Goal: Task Accomplishment & Management: Complete application form

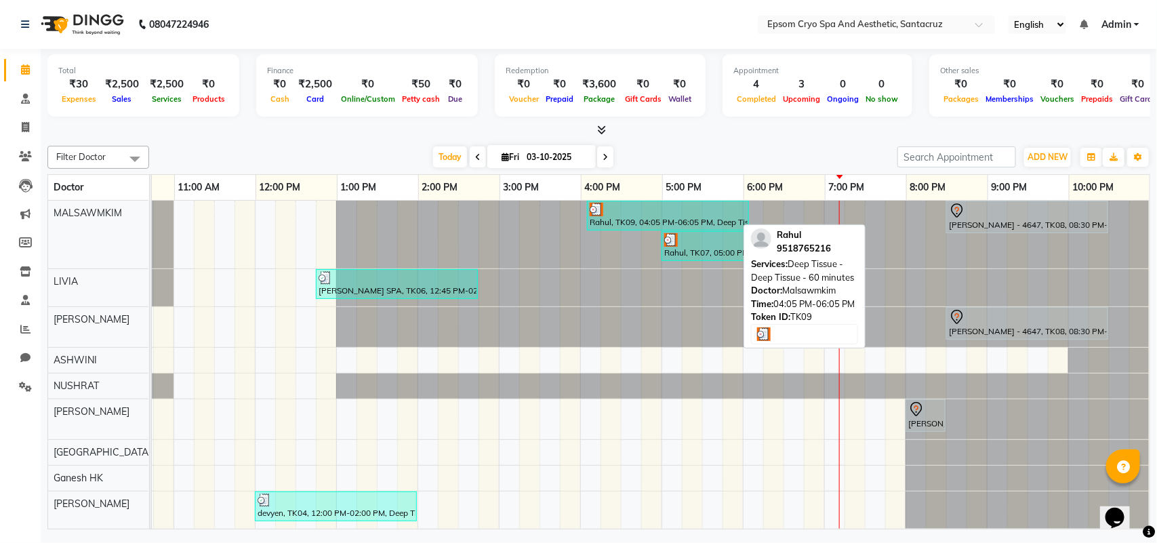
click at [643, 211] on div at bounding box center [668, 210] width 157 height 14
select select "3"
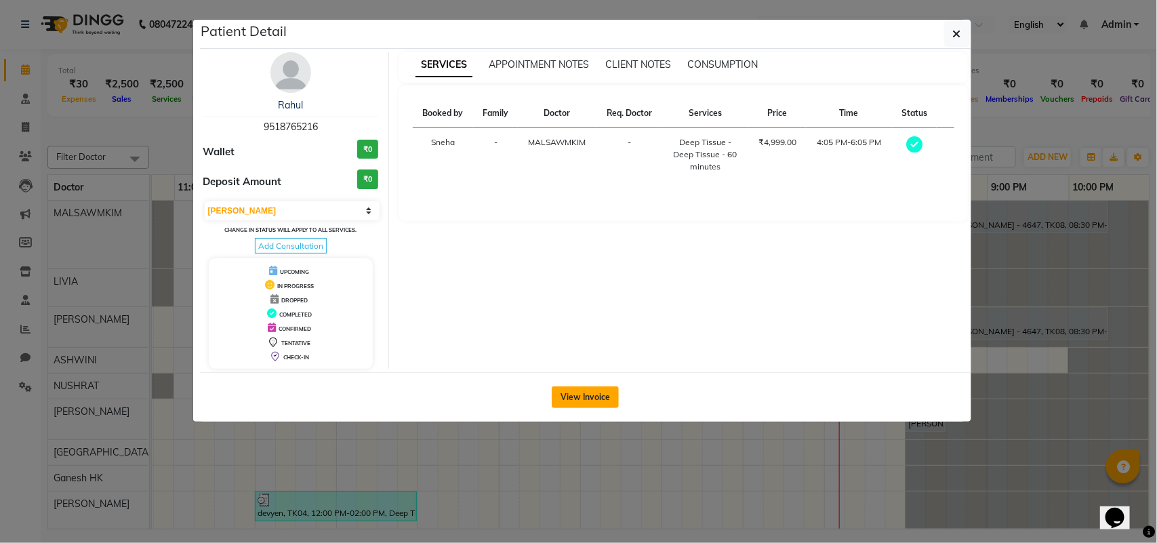
click at [584, 388] on button "View Invoice" at bounding box center [585, 397] width 67 height 22
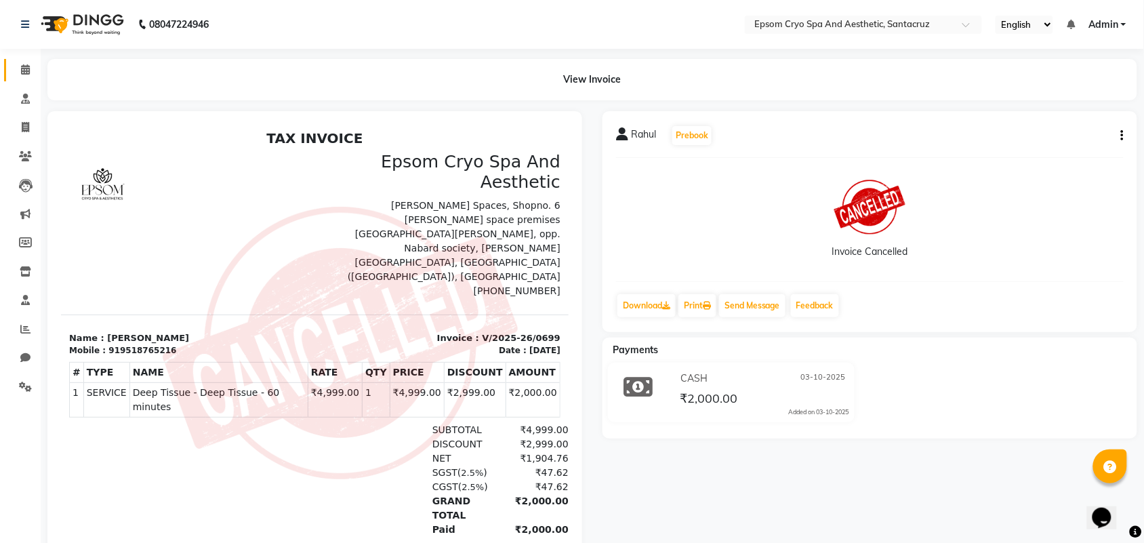
click at [12, 68] on link "Calendar" at bounding box center [20, 70] width 33 height 22
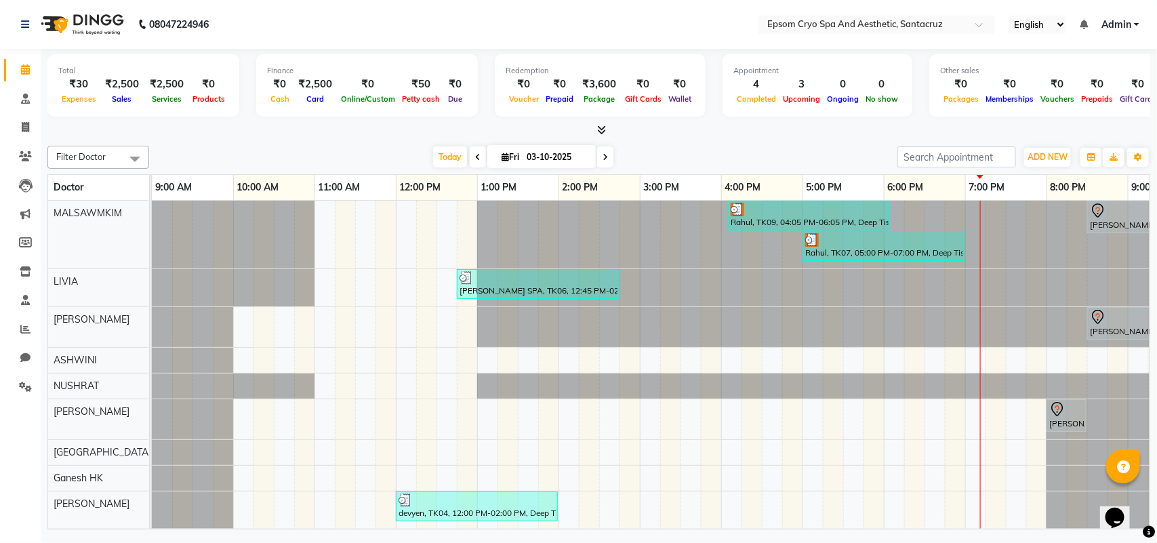
scroll to position [0, 153]
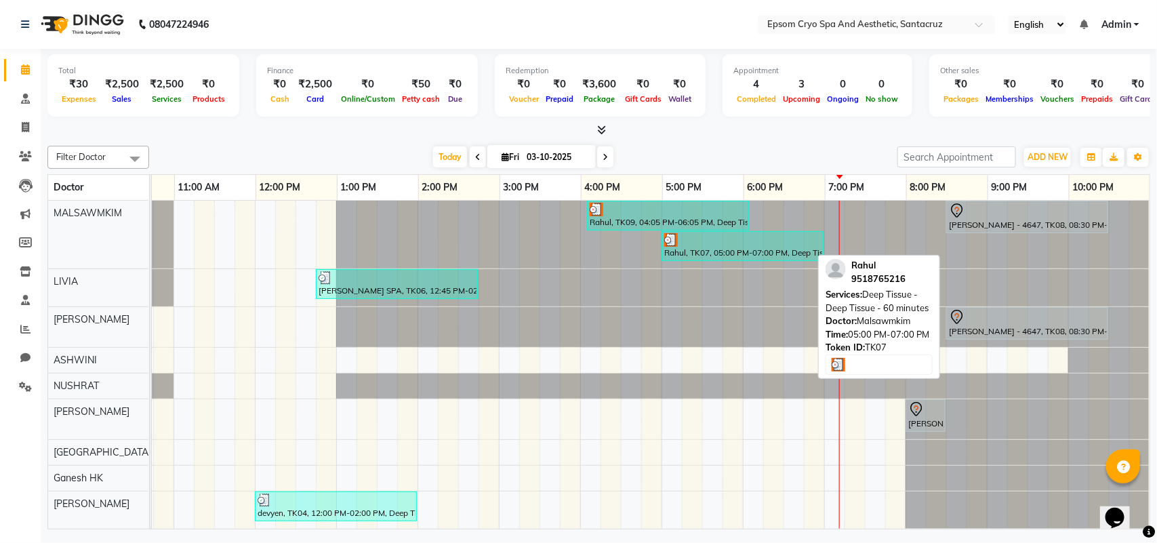
click at [776, 242] on div at bounding box center [742, 240] width 157 height 14
select select "3"
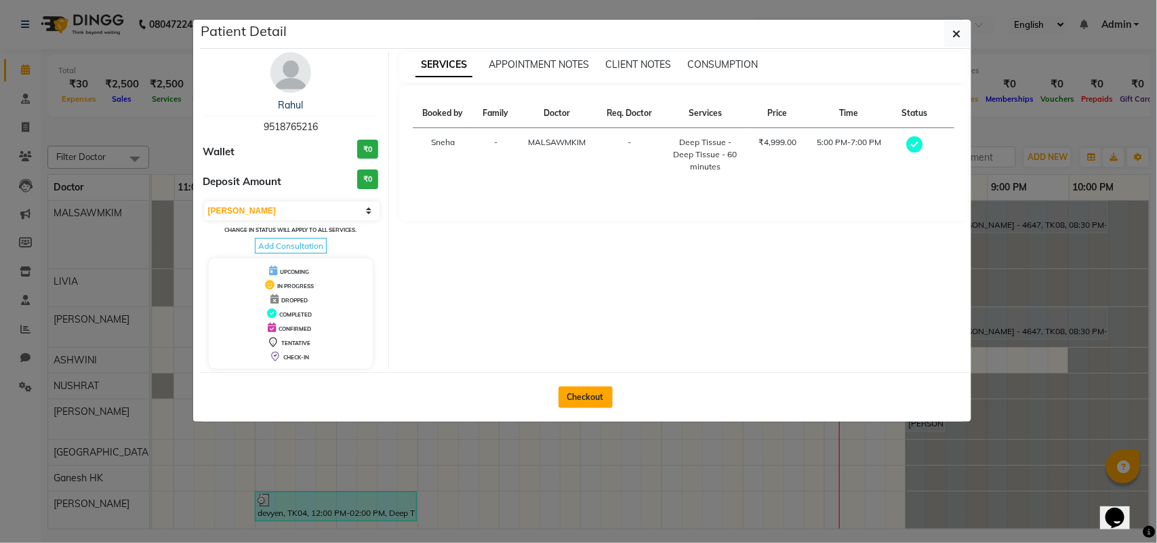
click at [583, 394] on button "Checkout" at bounding box center [586, 397] width 54 height 22
select select "8028"
select select "service"
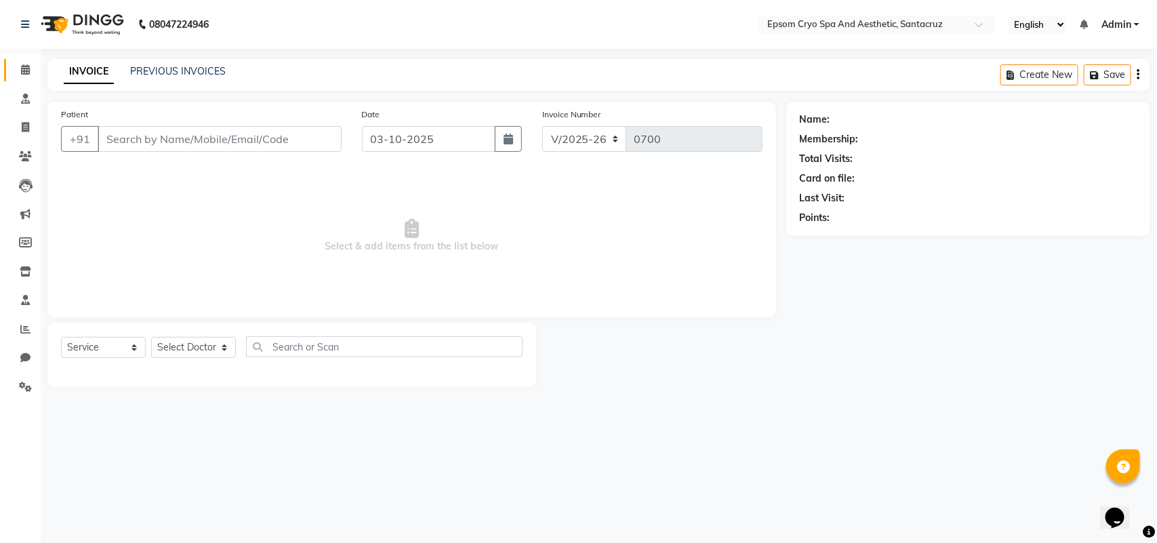
type input "9518765216"
select select "72609"
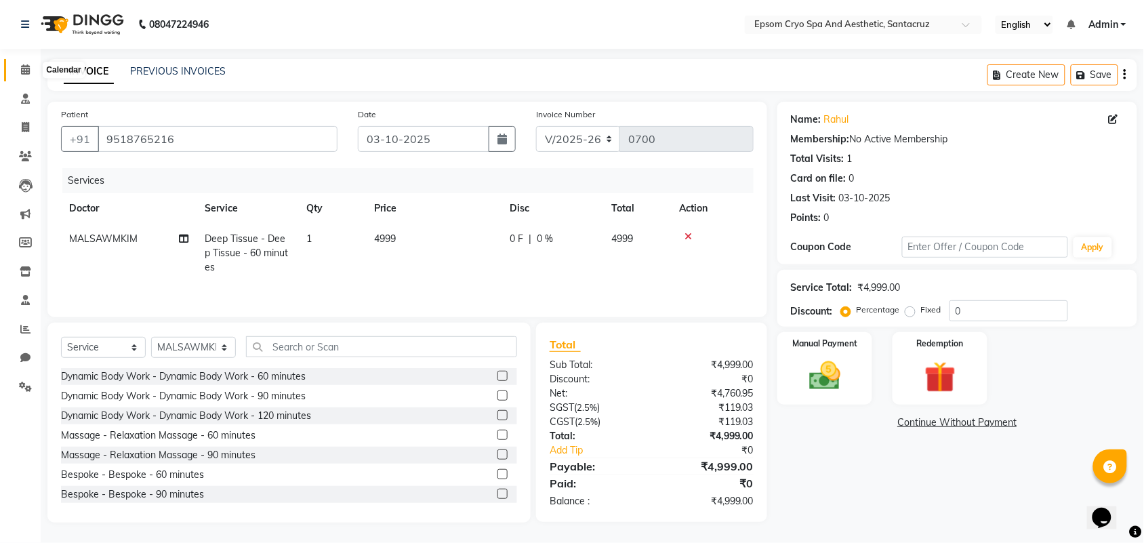
click at [26, 73] on icon at bounding box center [25, 69] width 9 height 10
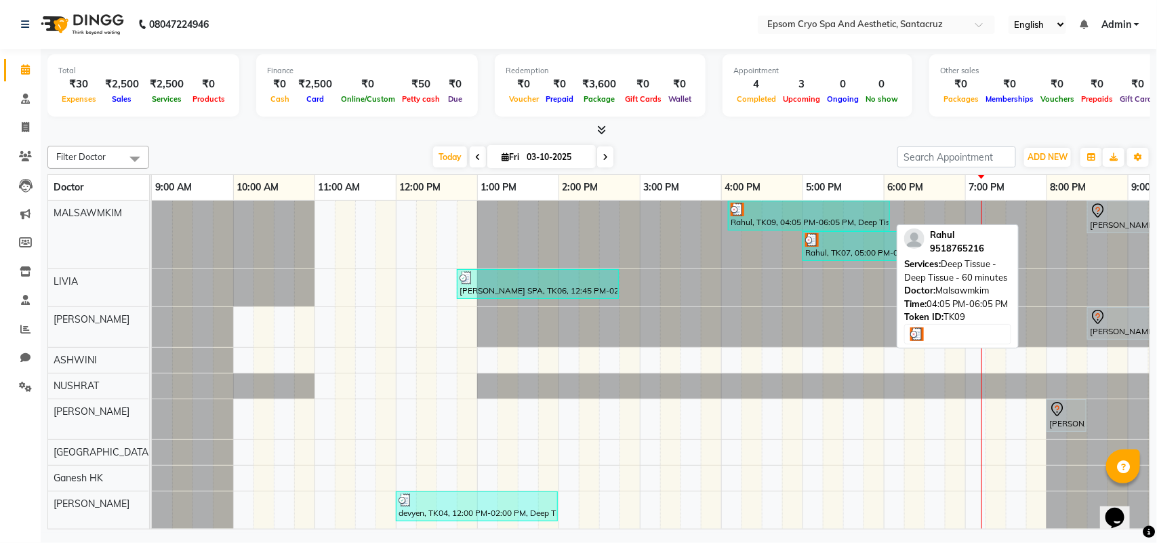
click at [800, 225] on div "Rahul, TK09, 04:05 PM-06:05 PM, Deep Tissue - Deep Tissue - 60 minutes" at bounding box center [808, 216] width 159 height 26
select select "3"
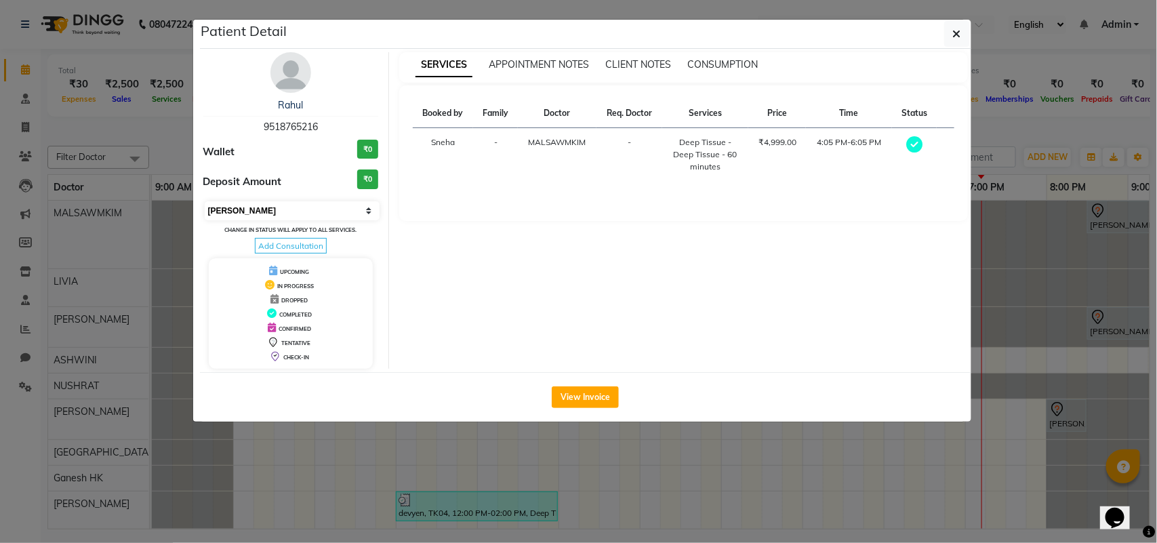
click at [350, 214] on select "Select MARK DONE UPCOMING" at bounding box center [293, 210] width 176 height 19
click at [573, 402] on button "View Invoice" at bounding box center [585, 397] width 67 height 22
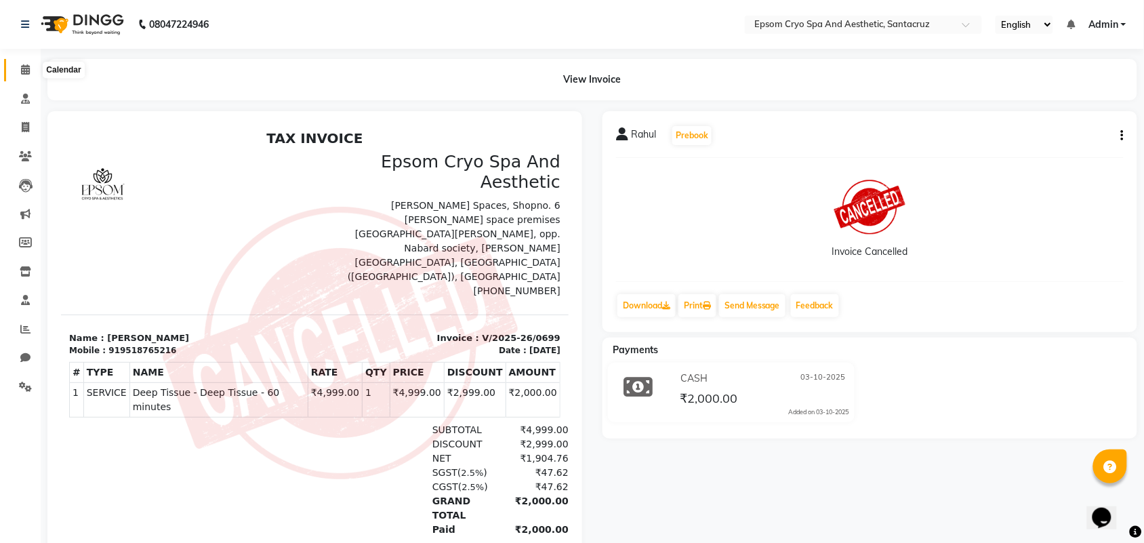
click at [28, 63] on span at bounding box center [26, 70] width 24 height 16
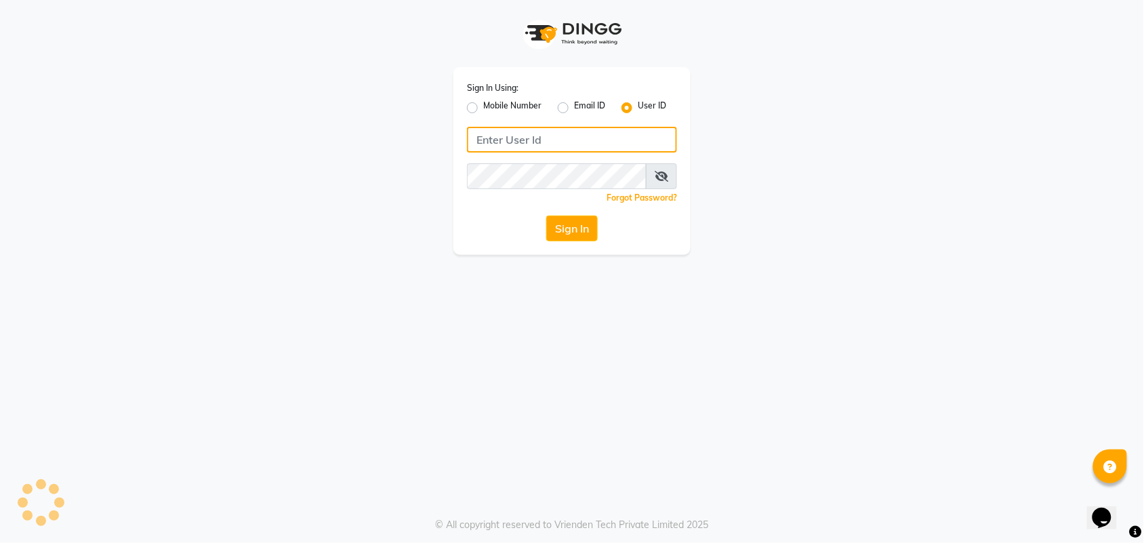
type input "naman"
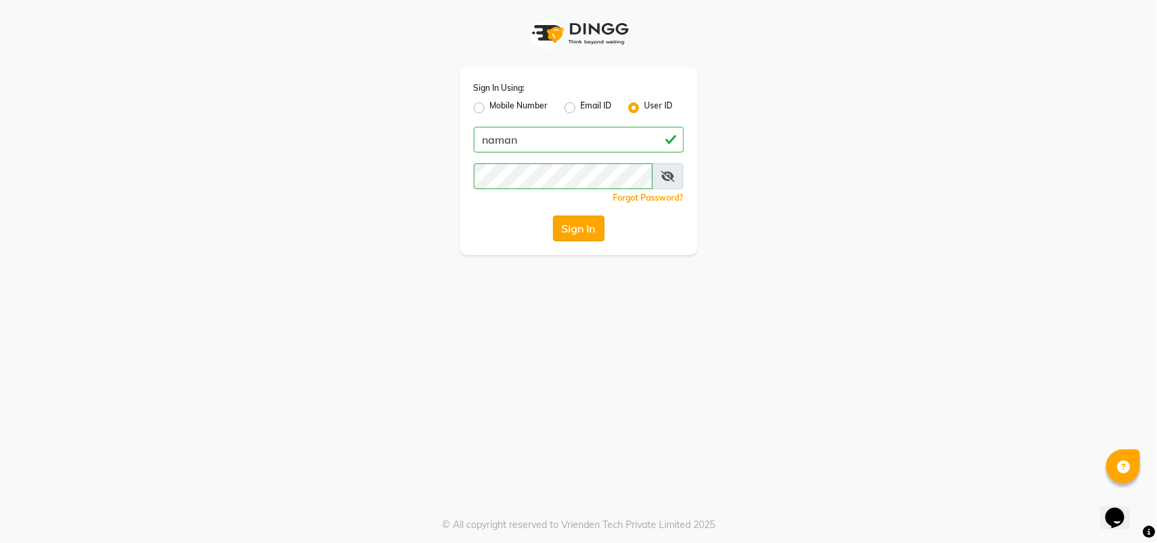
click at [576, 229] on button "Sign In" at bounding box center [579, 229] width 52 height 26
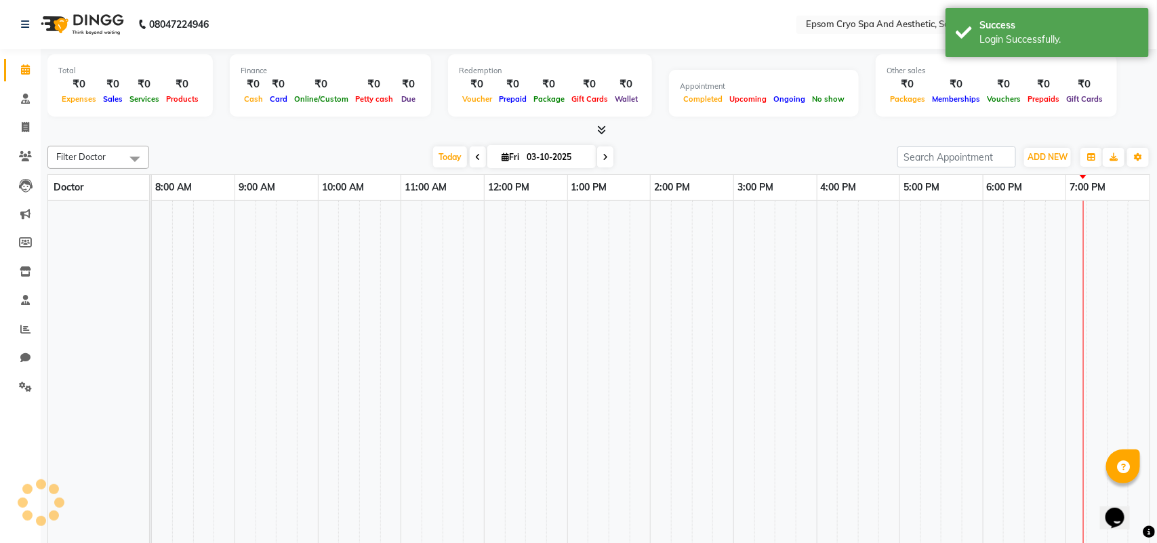
select select "en"
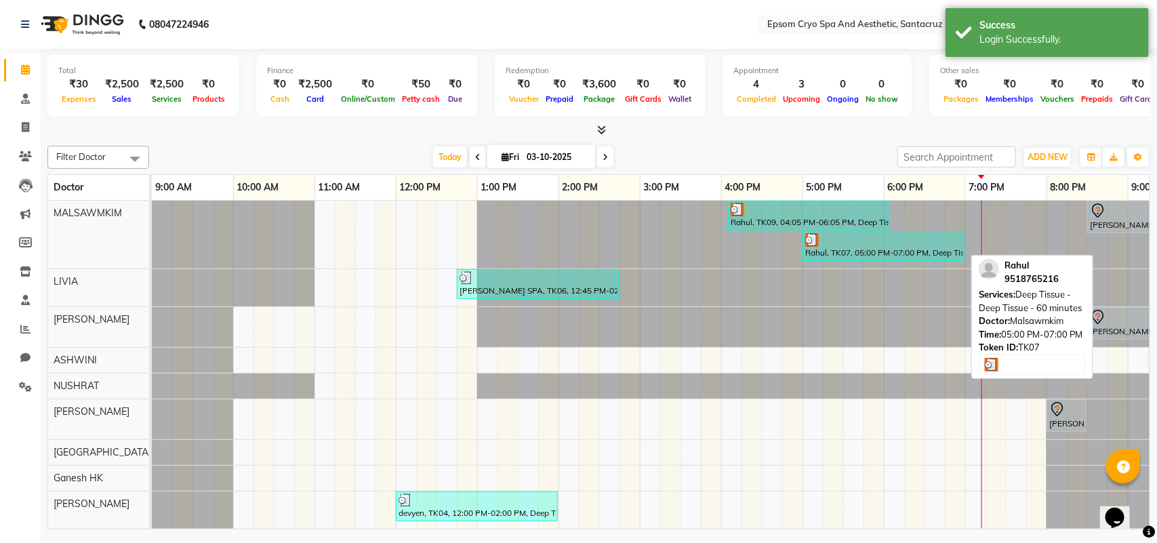
click at [866, 242] on div at bounding box center [883, 240] width 157 height 14
select select "3"
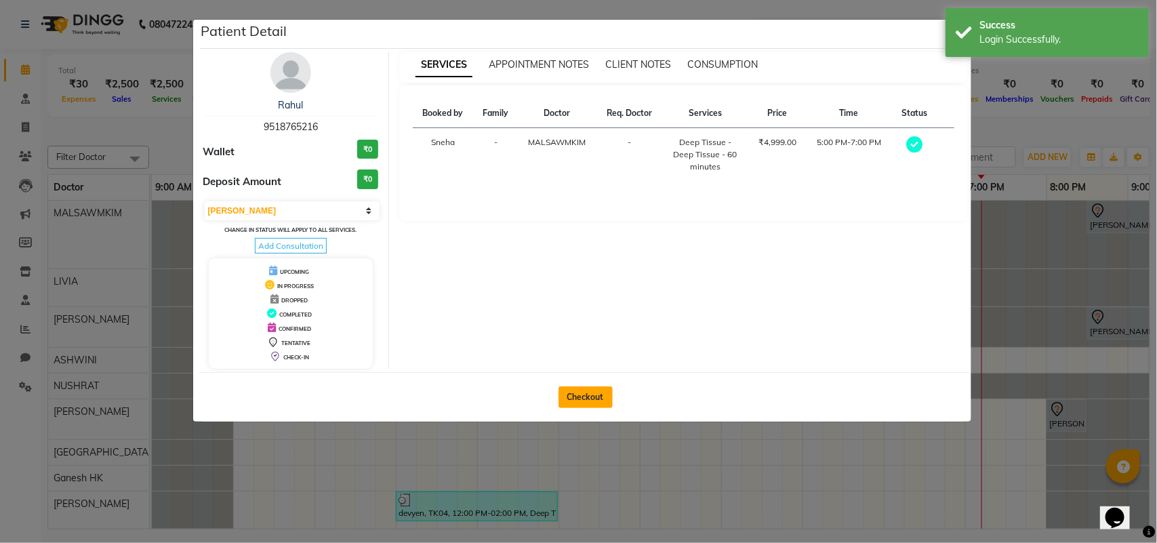
click at [594, 394] on button "Checkout" at bounding box center [586, 397] width 54 height 22
select select "service"
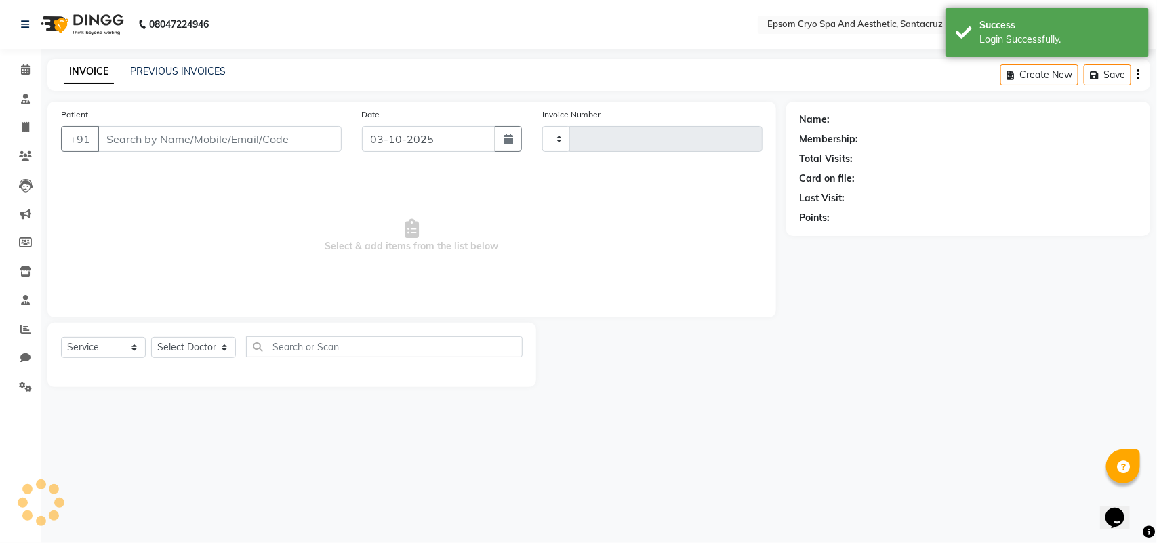
type input "0700"
select select "8028"
type input "9518765216"
select select "72609"
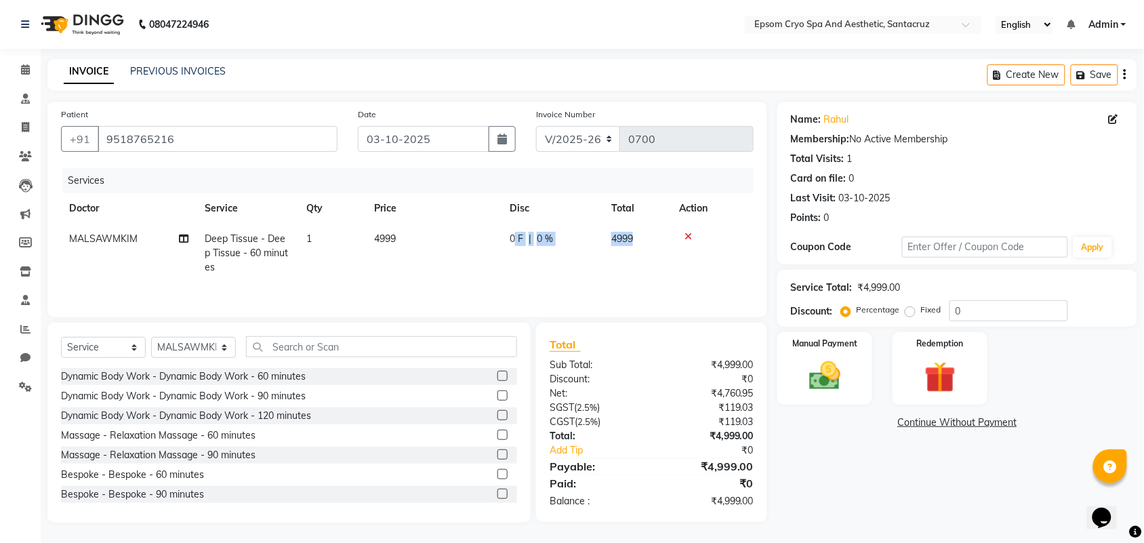
drag, startPoint x: 635, startPoint y: 238, endPoint x: 516, endPoint y: 234, distance: 119.4
click at [516, 234] on tr "MALSAWMKIM Deep Tissue - Deep Tissue - 60 minutes 1 4999 0 F | 0 % 4999" at bounding box center [407, 253] width 693 height 59
click at [596, 238] on td "0 F | 0 %" at bounding box center [553, 253] width 102 height 59
select select "72609"
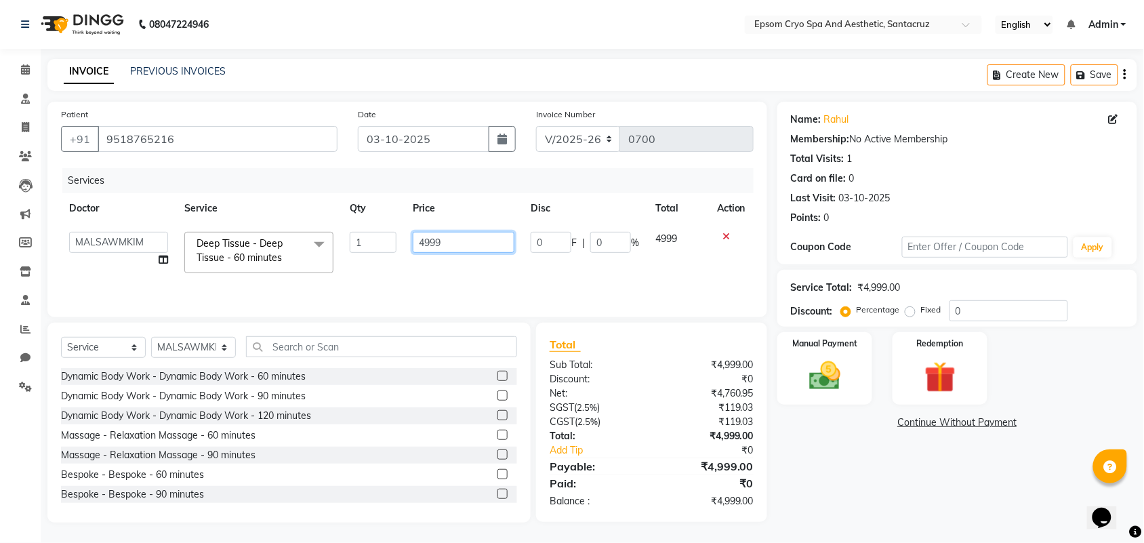
click at [460, 237] on input "4999" at bounding box center [464, 242] width 102 height 21
type input "4"
type input "2000"
click at [194, 348] on select "Select Doctor [PERSON_NAME] [PERSON_NAME] [PERSON_NAME] [PERSON_NAME] Ganesh HK…" at bounding box center [193, 347] width 85 height 21
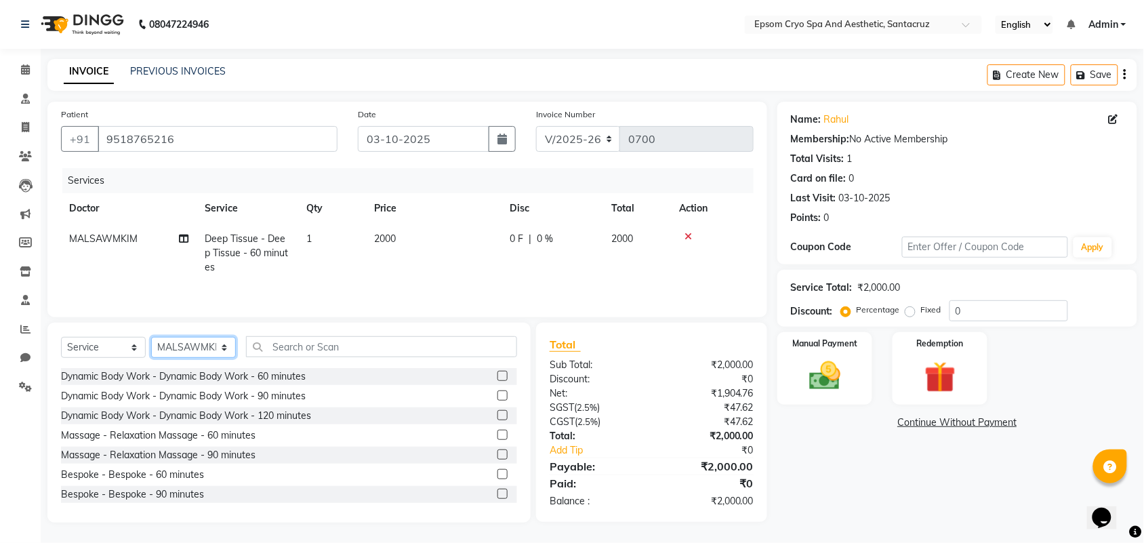
select select "78953"
click at [151, 339] on select "Select Doctor [PERSON_NAME] [PERSON_NAME] [PERSON_NAME] [PERSON_NAME] Ganesh HK…" at bounding box center [193, 347] width 85 height 21
click at [834, 363] on img at bounding box center [824, 375] width 53 height 37
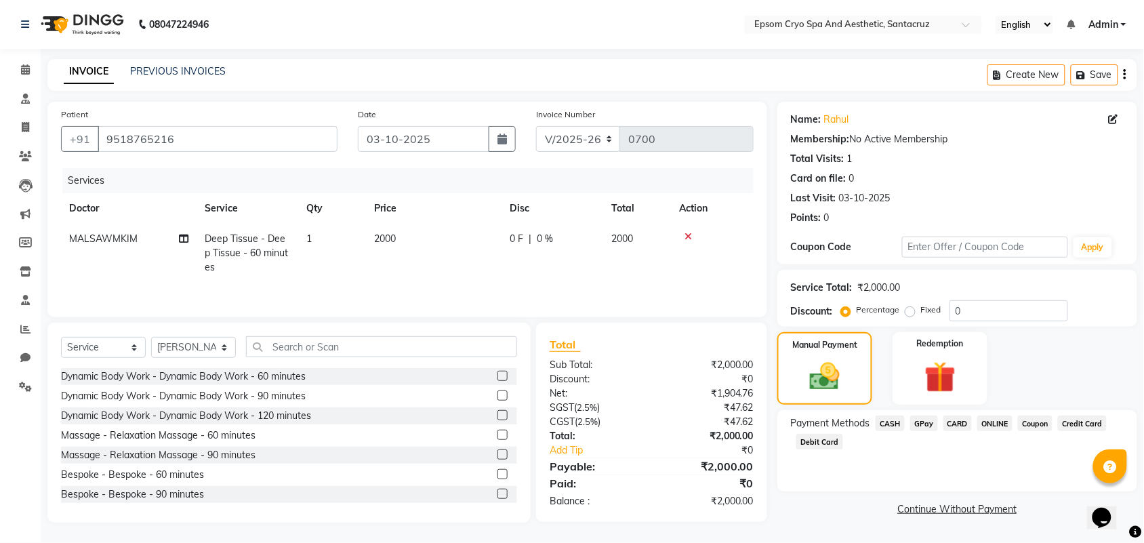
click at [888, 418] on span "CASH" at bounding box center [890, 423] width 29 height 16
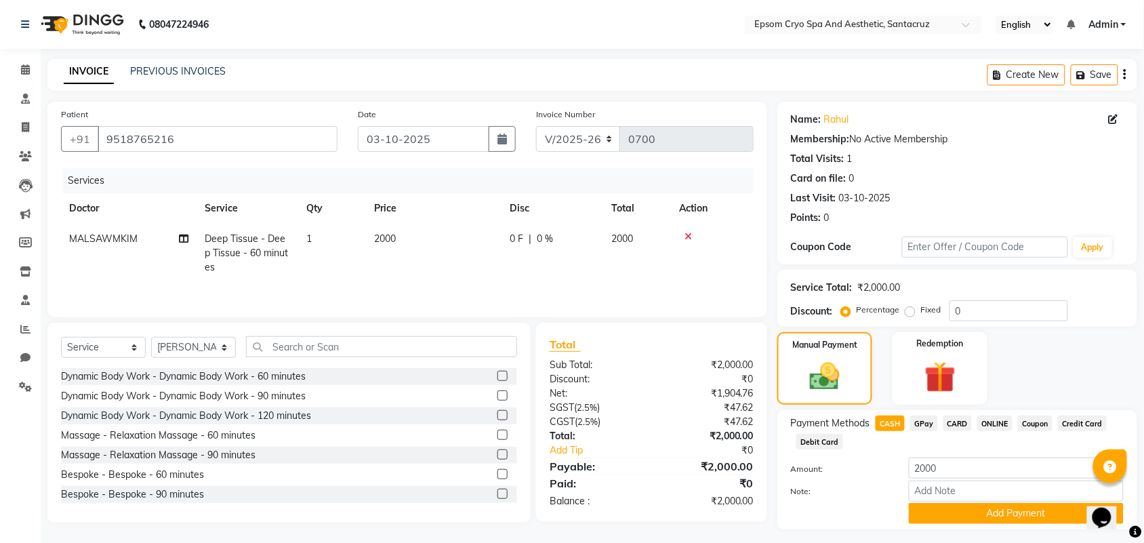
scroll to position [34, 0]
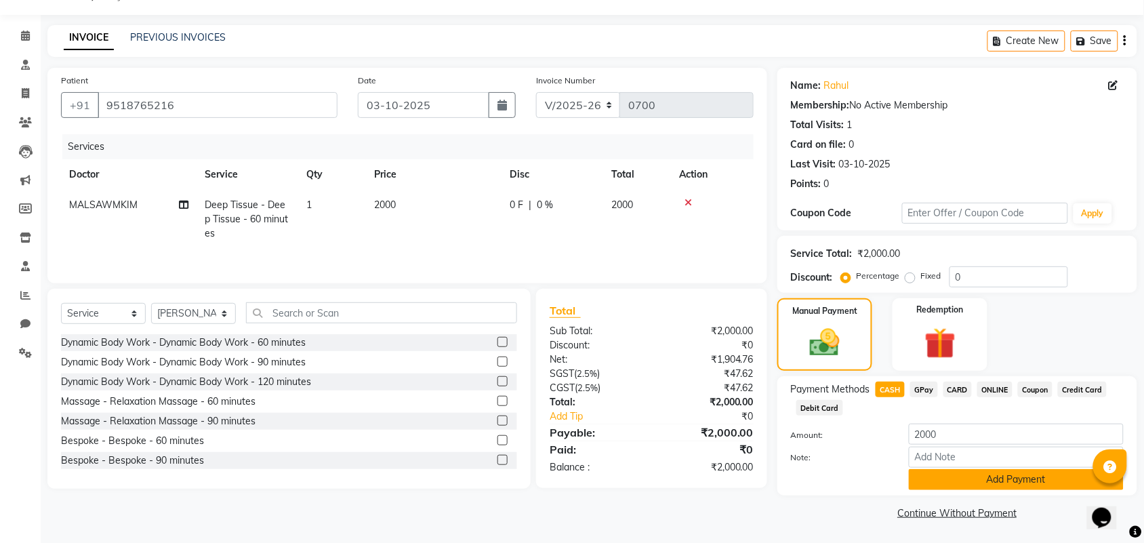
click at [994, 485] on button "Add Payment" at bounding box center [1016, 479] width 215 height 21
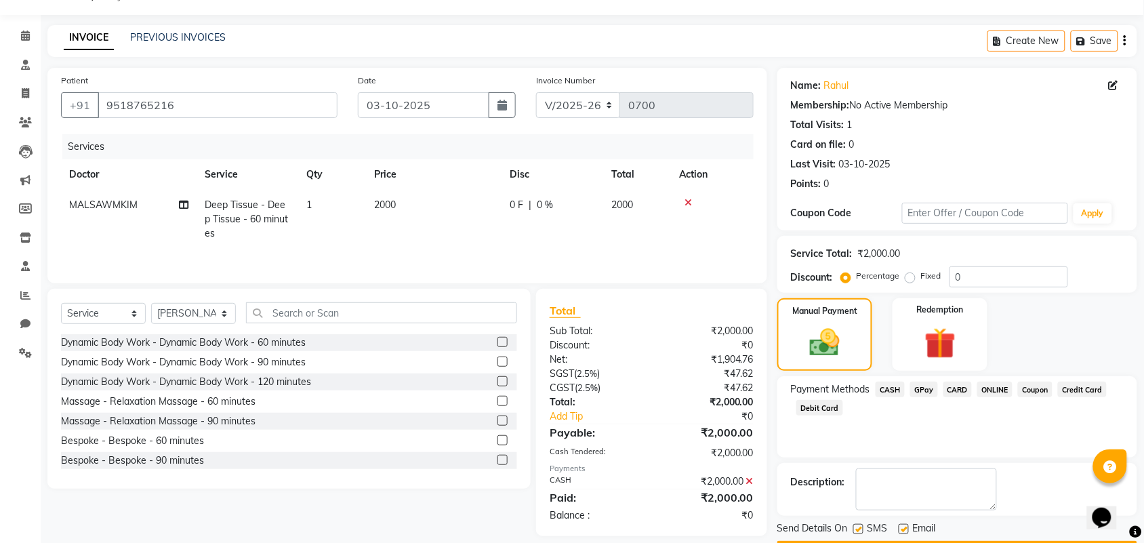
scroll to position [73, 0]
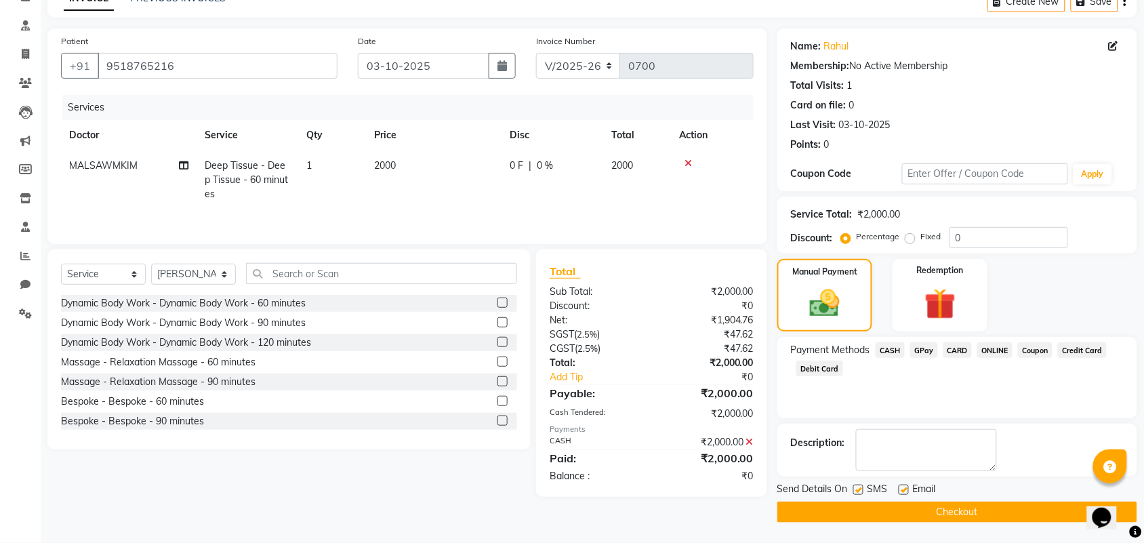
click at [970, 508] on button "Checkout" at bounding box center [957, 512] width 360 height 21
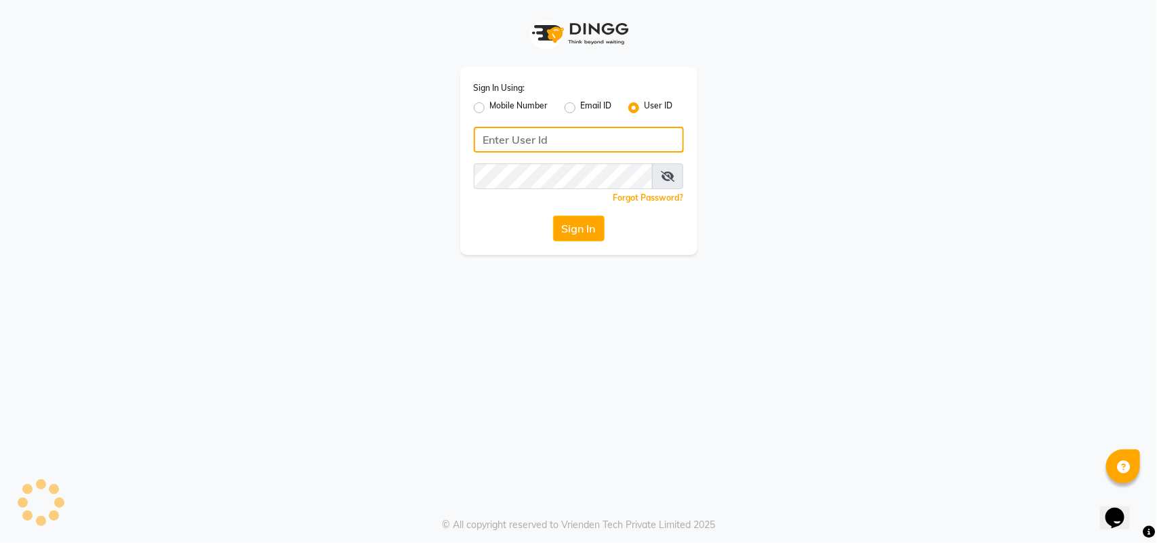
type input "naman"
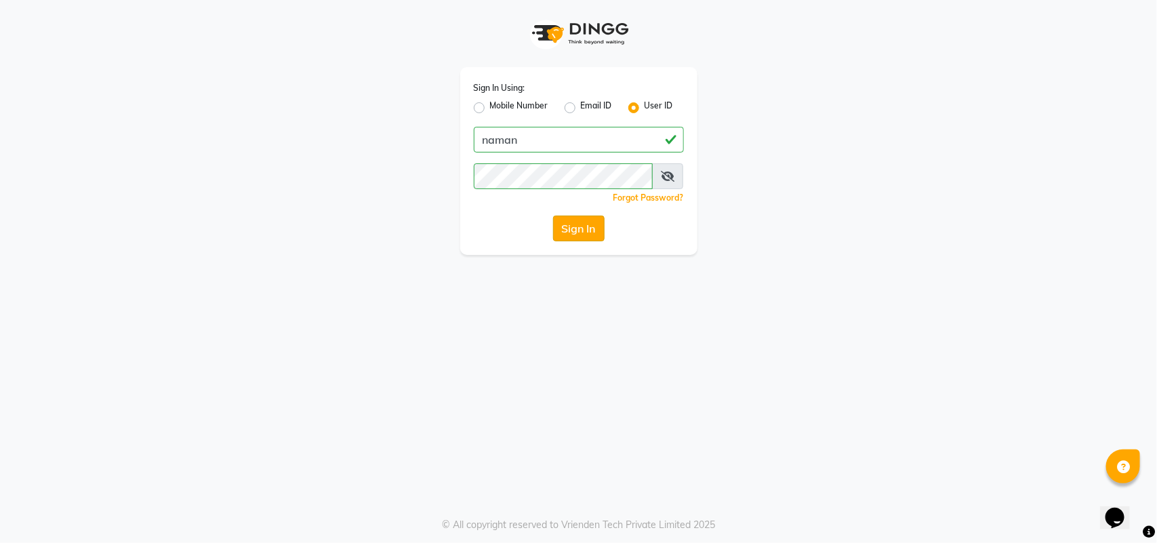
click at [578, 226] on button "Sign In" at bounding box center [579, 229] width 52 height 26
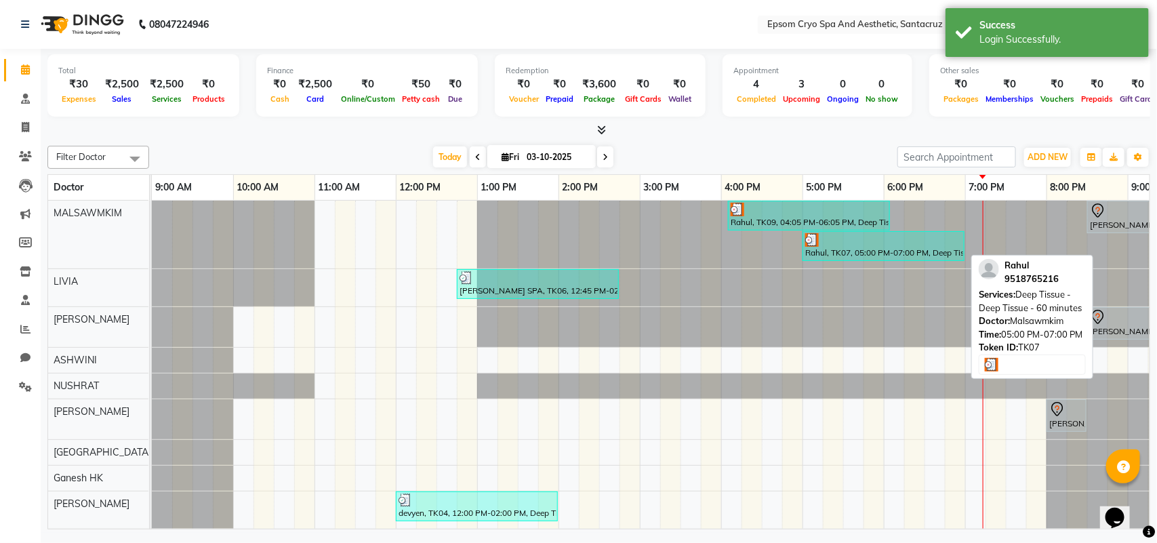
click at [812, 241] on img at bounding box center [812, 240] width 14 height 14
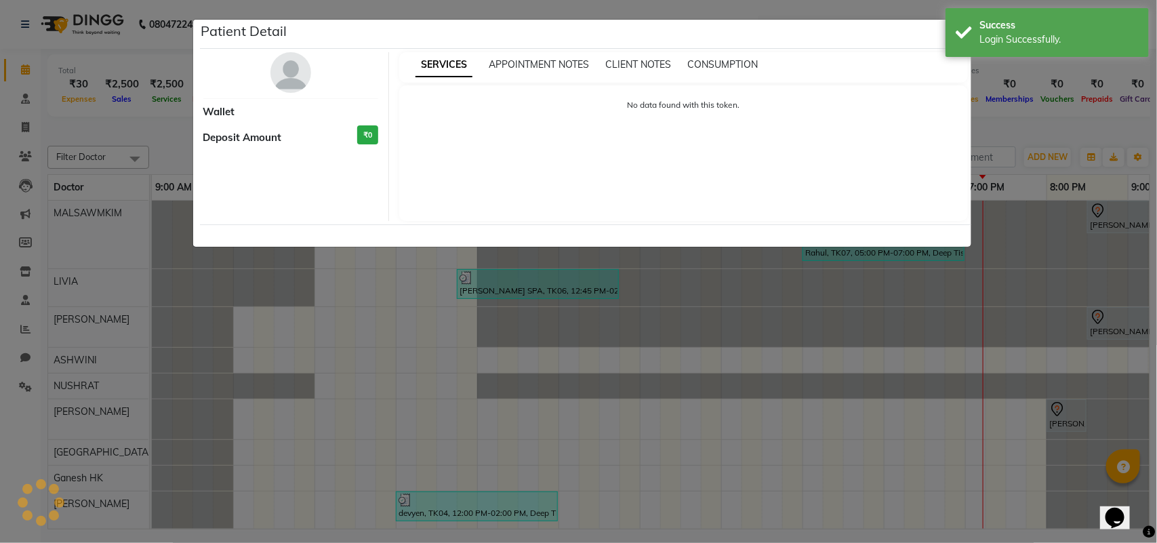
select select "3"
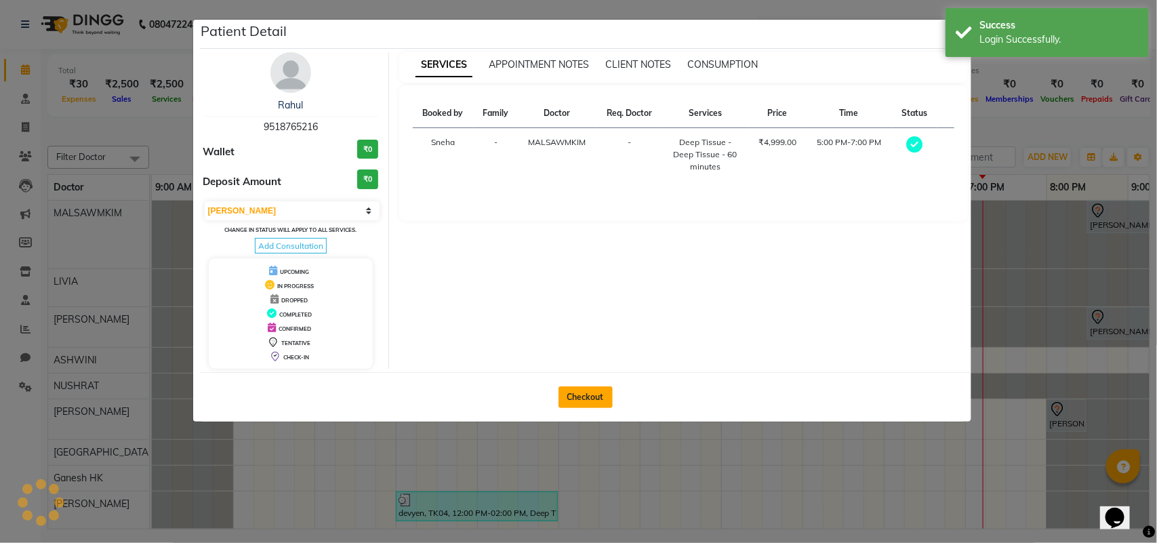
click at [586, 392] on button "Checkout" at bounding box center [586, 397] width 54 height 22
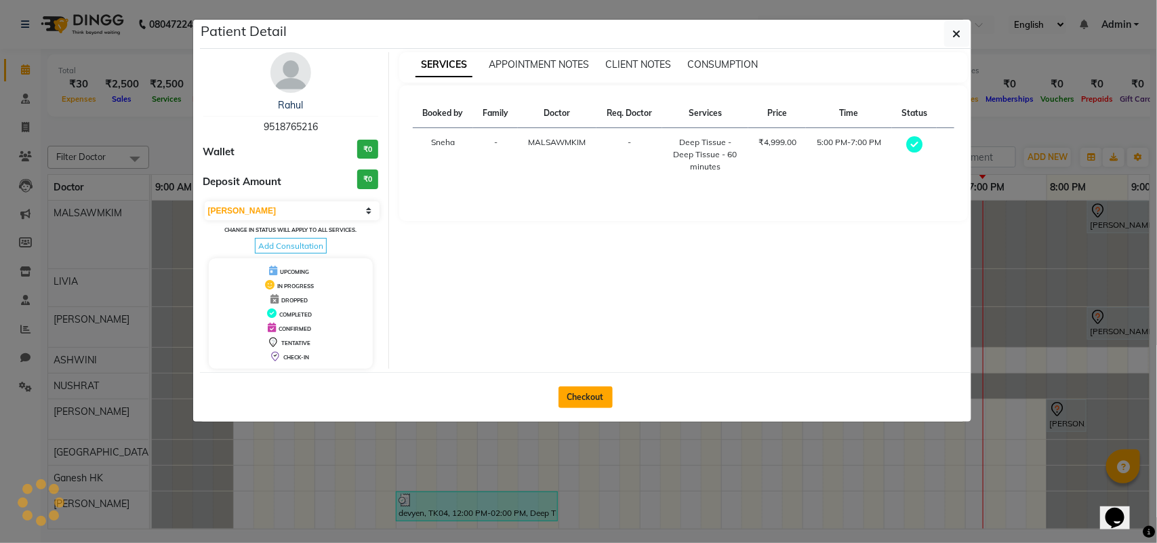
select select "service"
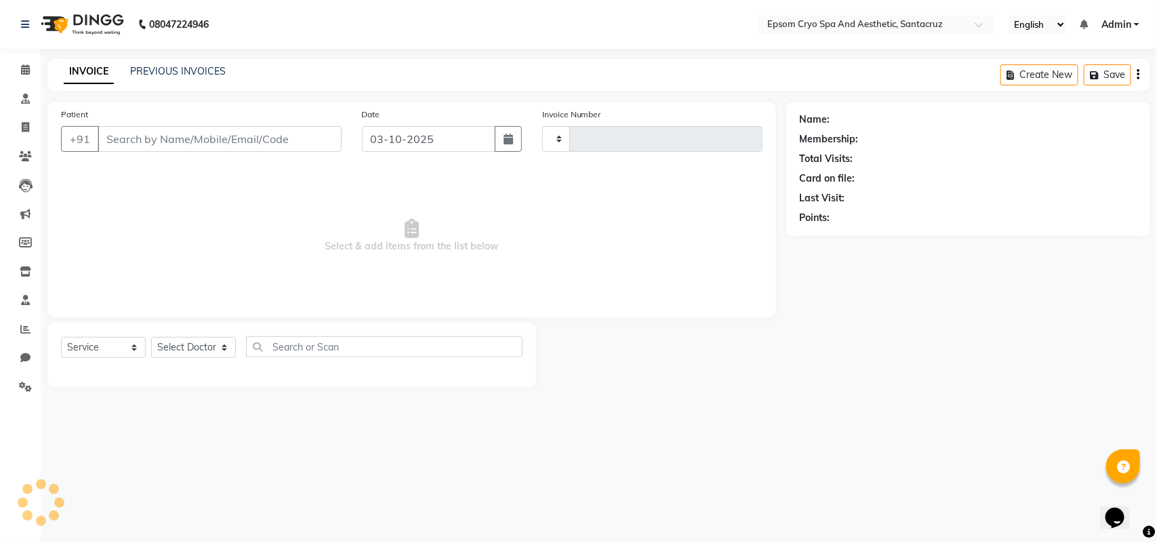
type input "0700"
select select "8028"
type input "9518765216"
select select "72609"
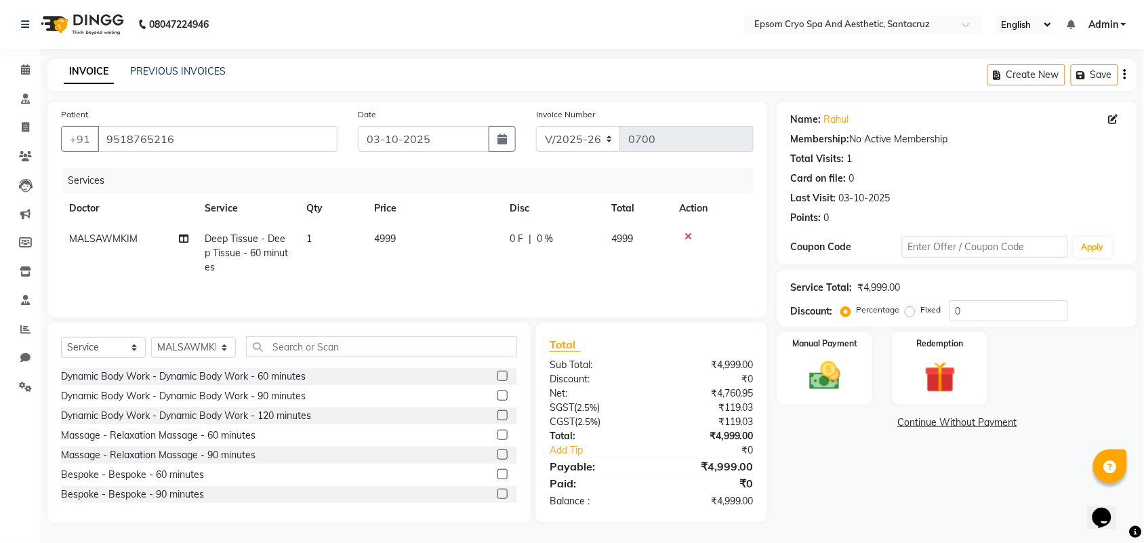
click at [439, 239] on td "4999" at bounding box center [434, 253] width 136 height 59
select select "72609"
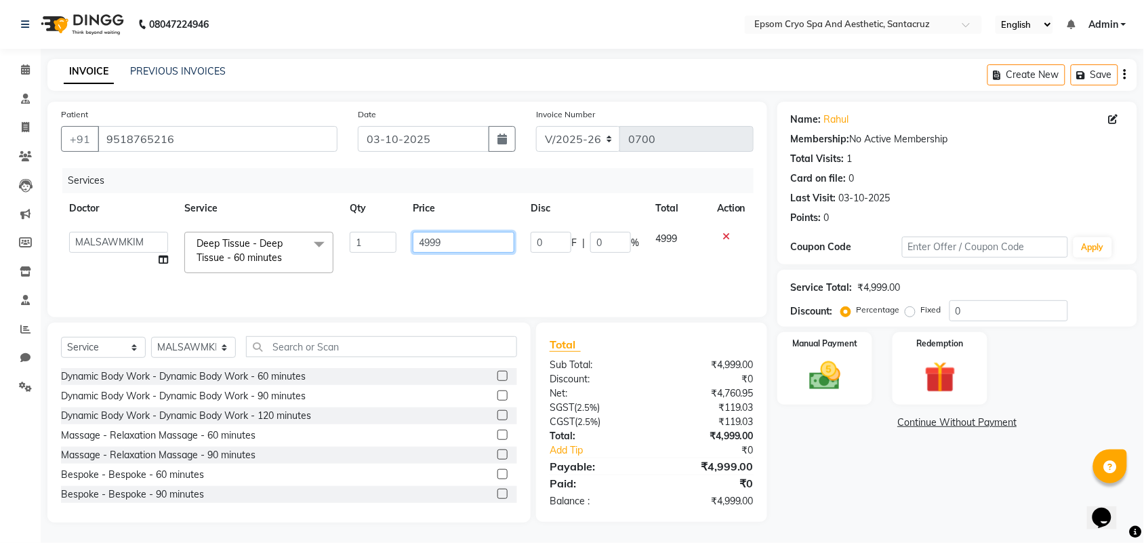
click at [452, 241] on input "4999" at bounding box center [464, 242] width 102 height 21
type input "4"
type input "2000"
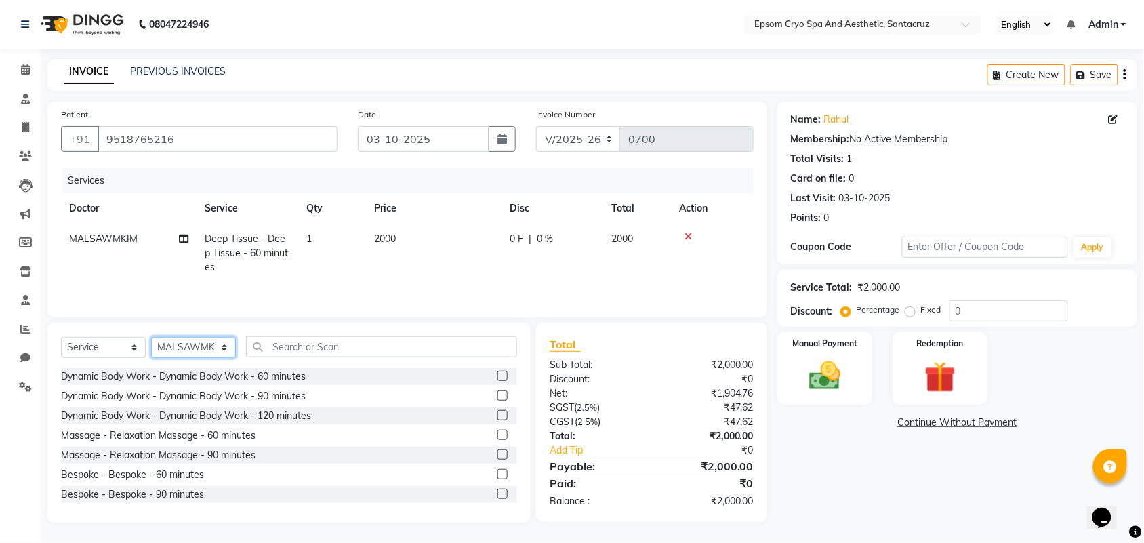
click at [203, 356] on select "Select Doctor [PERSON_NAME] [PERSON_NAME] [PERSON_NAME] [PERSON_NAME] Ganesh HK…" at bounding box center [193, 347] width 85 height 21
select select "78953"
click at [151, 339] on select "Select Doctor [PERSON_NAME] [PERSON_NAME] [PERSON_NAME] [PERSON_NAME] Ganesh HK…" at bounding box center [193, 347] width 85 height 21
click at [813, 366] on img at bounding box center [824, 375] width 53 height 37
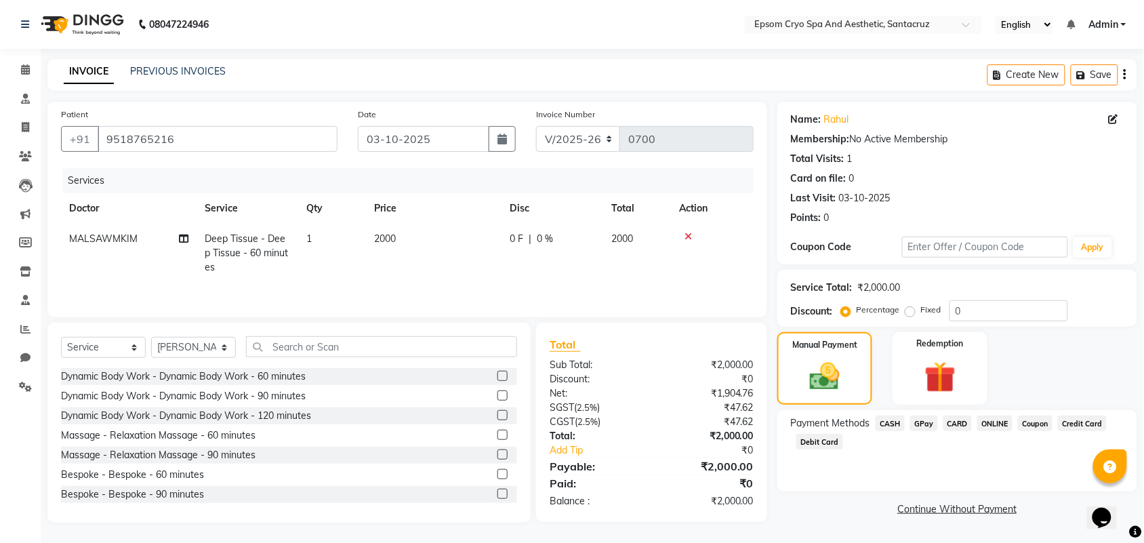
click at [893, 424] on span "CASH" at bounding box center [890, 423] width 29 height 16
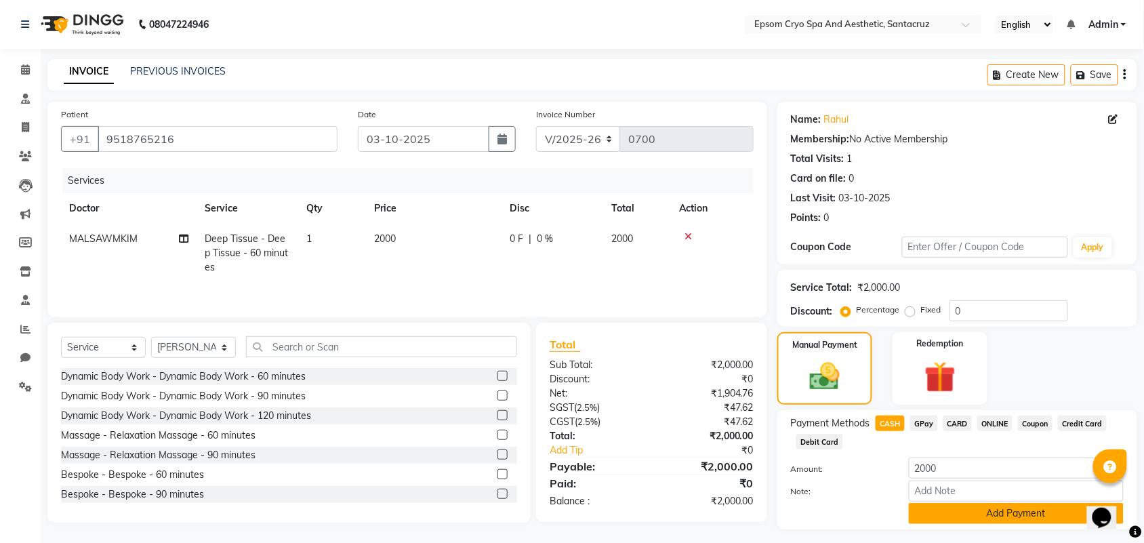
click at [948, 520] on button "Add Payment" at bounding box center [1016, 513] width 215 height 21
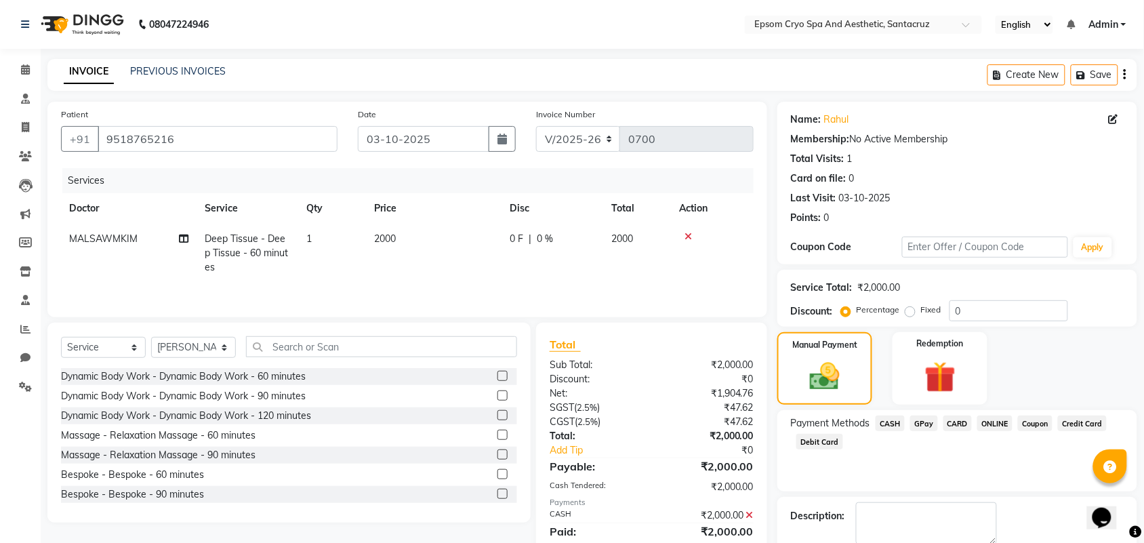
scroll to position [73, 0]
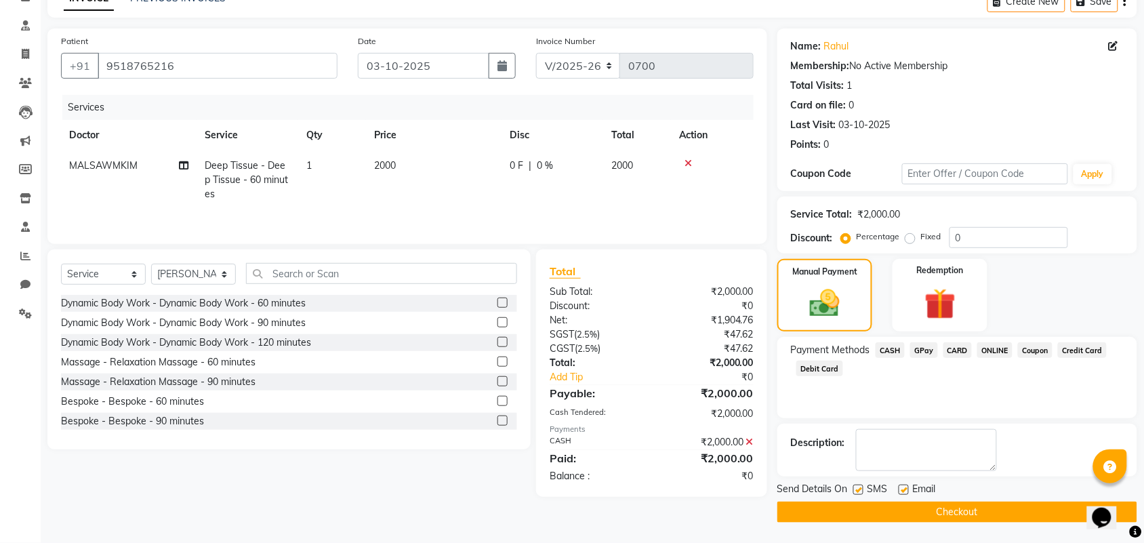
click at [948, 510] on button "Checkout" at bounding box center [957, 512] width 360 height 21
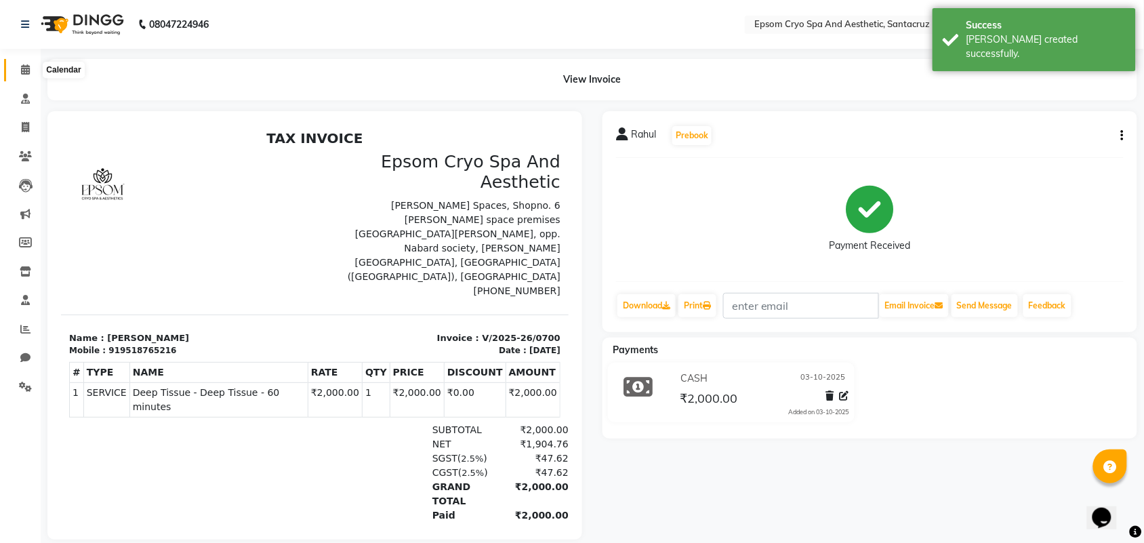
click at [22, 75] on span at bounding box center [26, 70] width 24 height 16
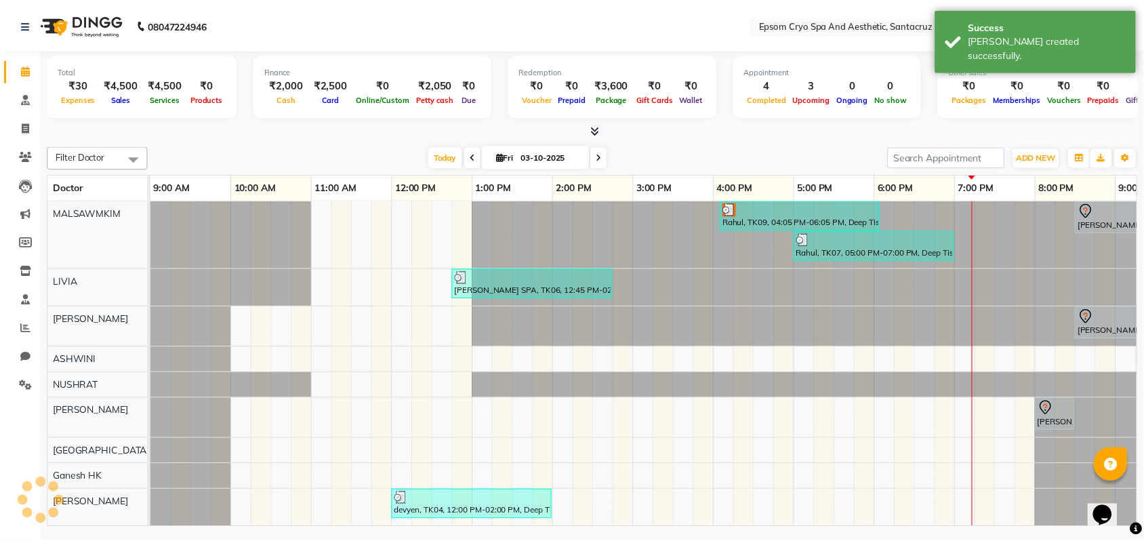
scroll to position [0, 140]
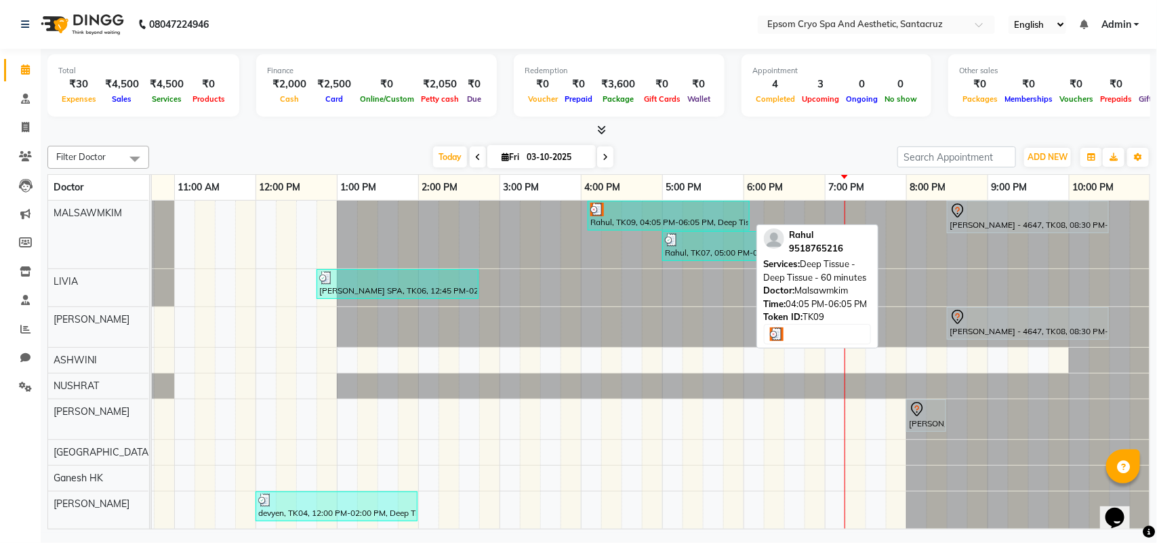
click at [649, 214] on div at bounding box center [668, 210] width 157 height 14
select select "3"
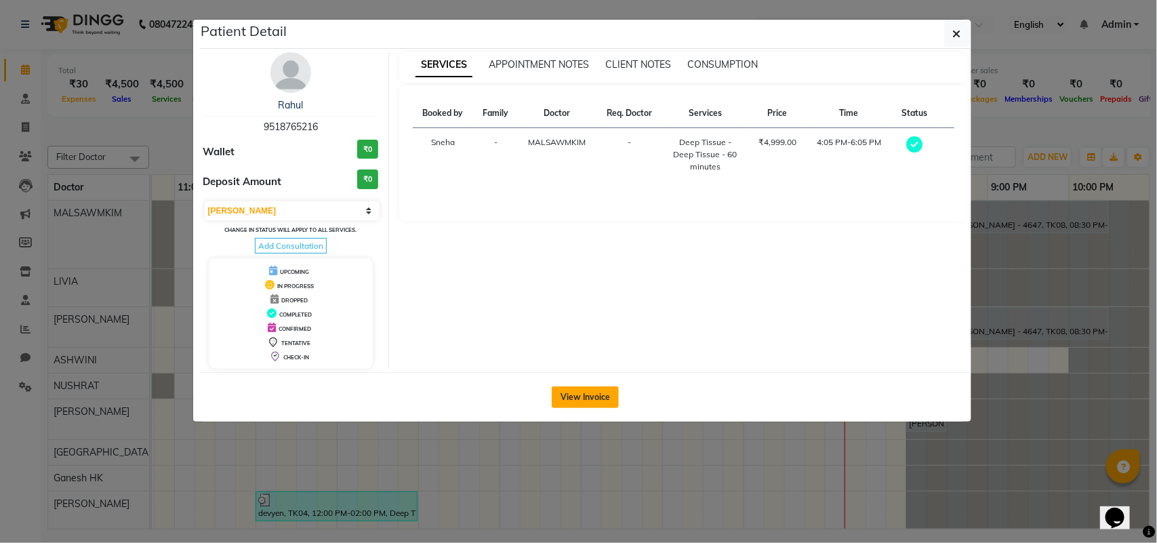
click at [573, 388] on button "View Invoice" at bounding box center [585, 397] width 67 height 22
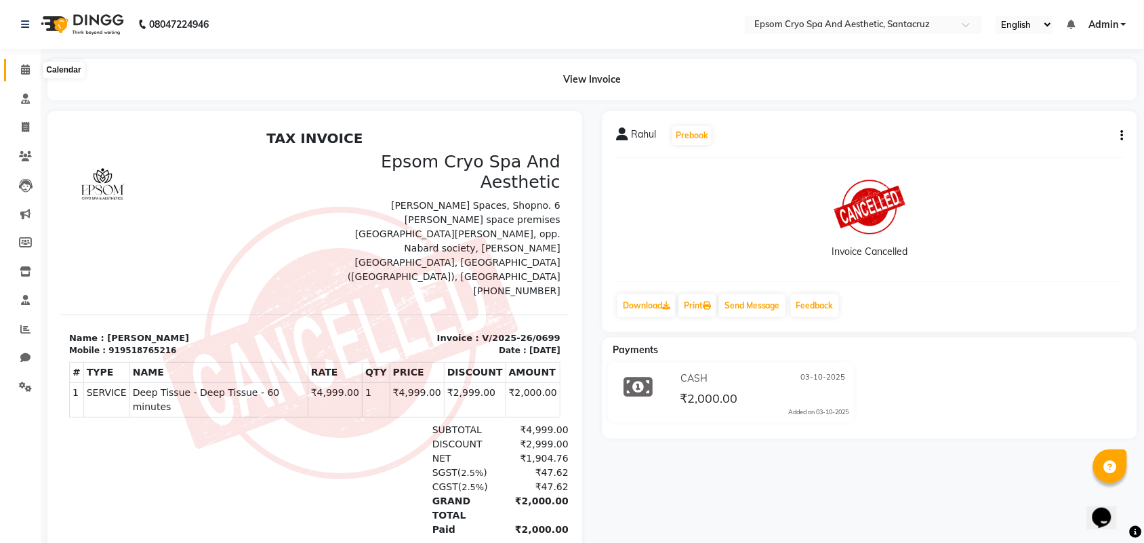
click at [21, 69] on icon at bounding box center [25, 69] width 9 height 10
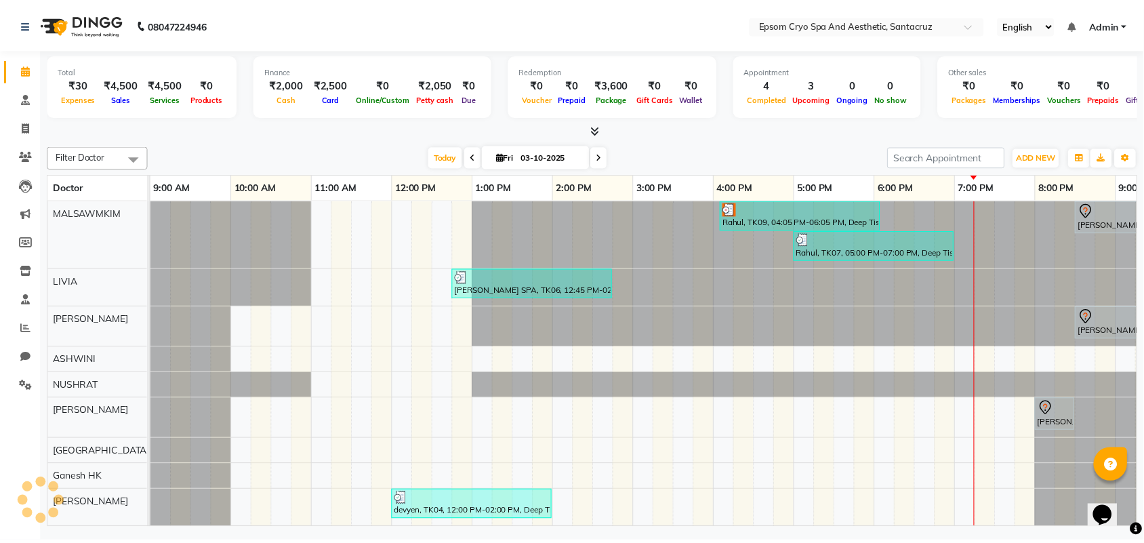
scroll to position [0, 140]
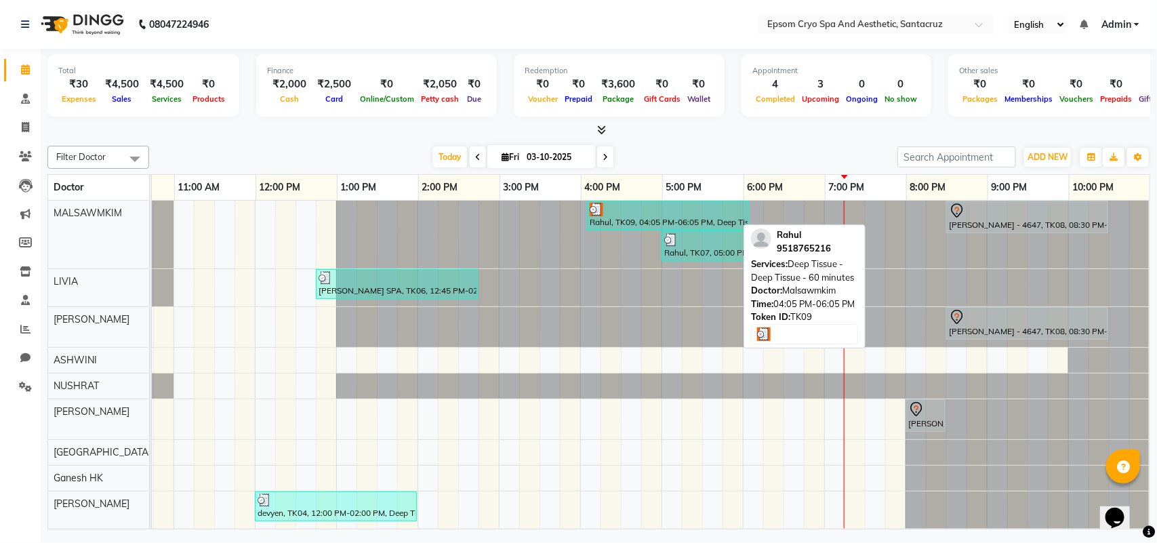
click at [654, 211] on div at bounding box center [668, 210] width 157 height 14
select select "3"
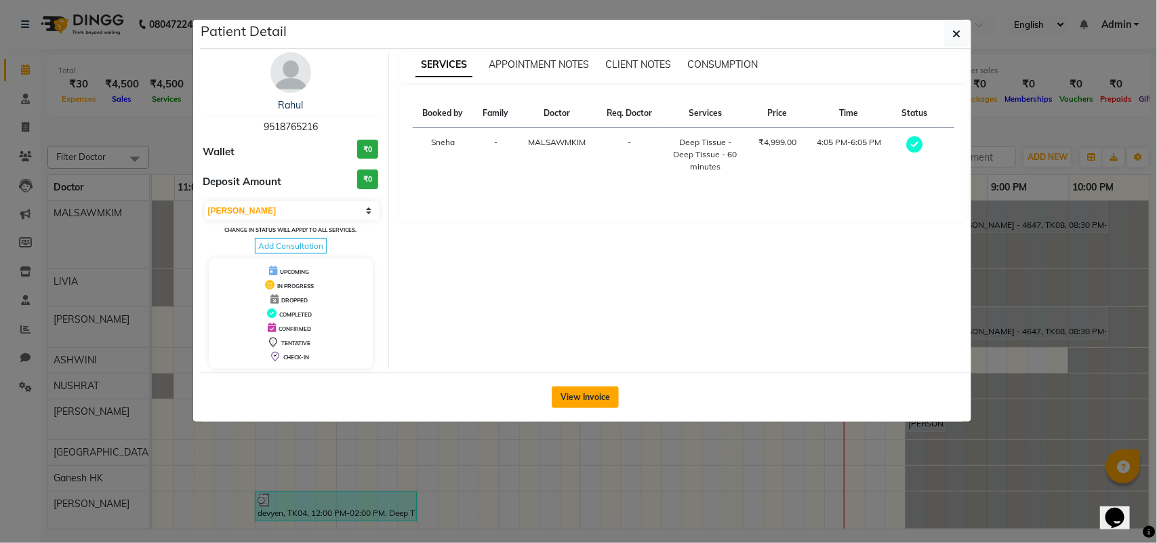
click at [577, 397] on button "View Invoice" at bounding box center [585, 397] width 67 height 22
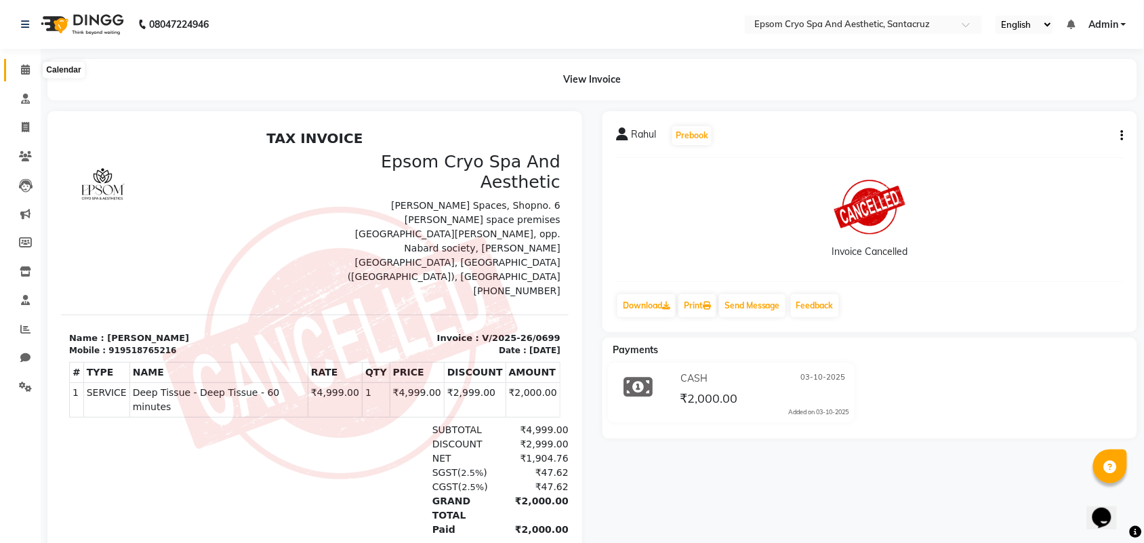
click at [19, 69] on span at bounding box center [26, 70] width 24 height 16
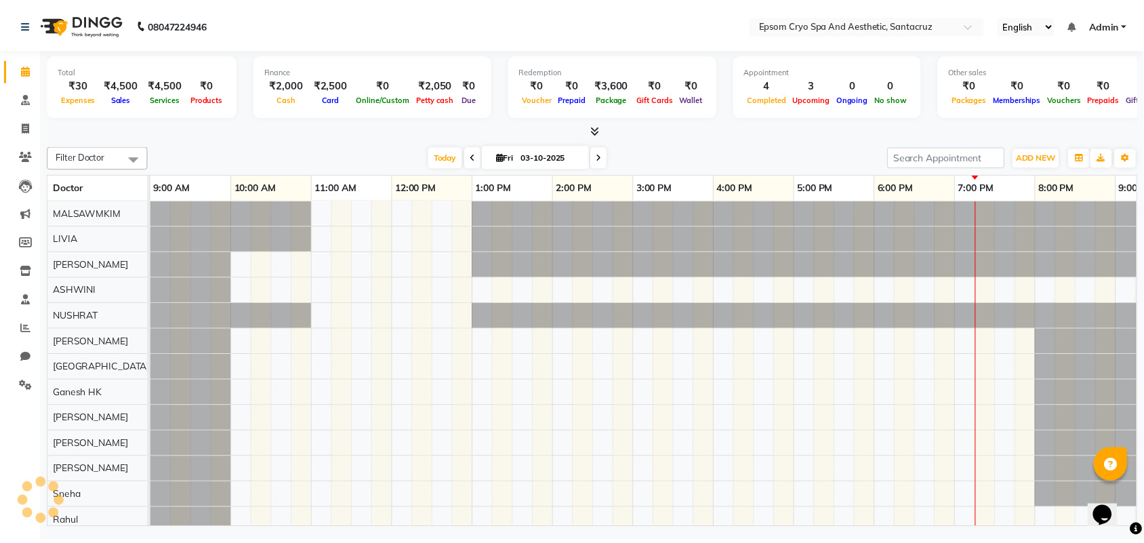
scroll to position [0, 140]
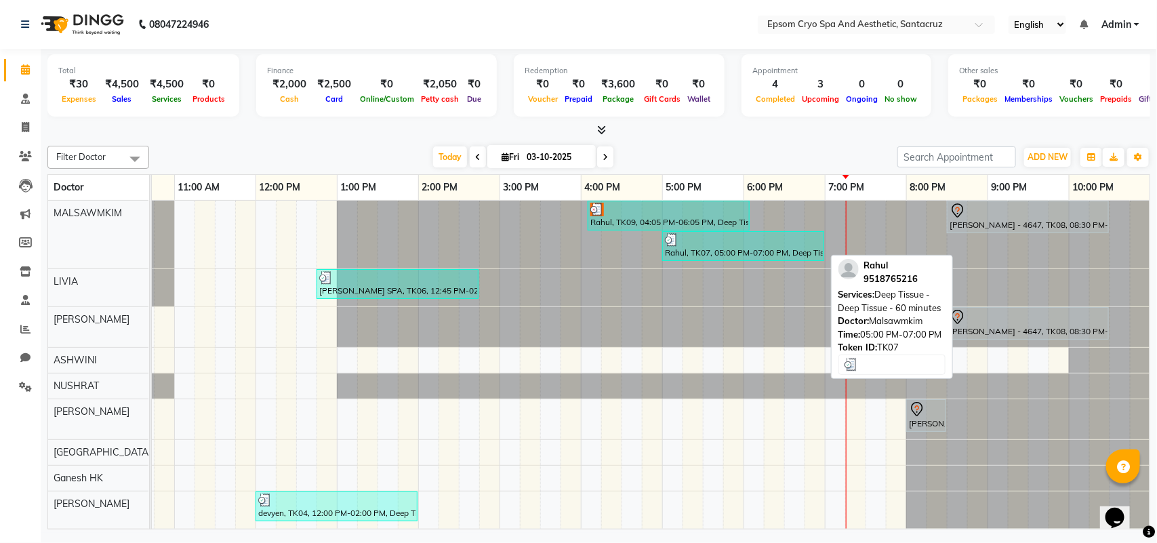
click at [731, 234] on div at bounding box center [743, 240] width 157 height 14
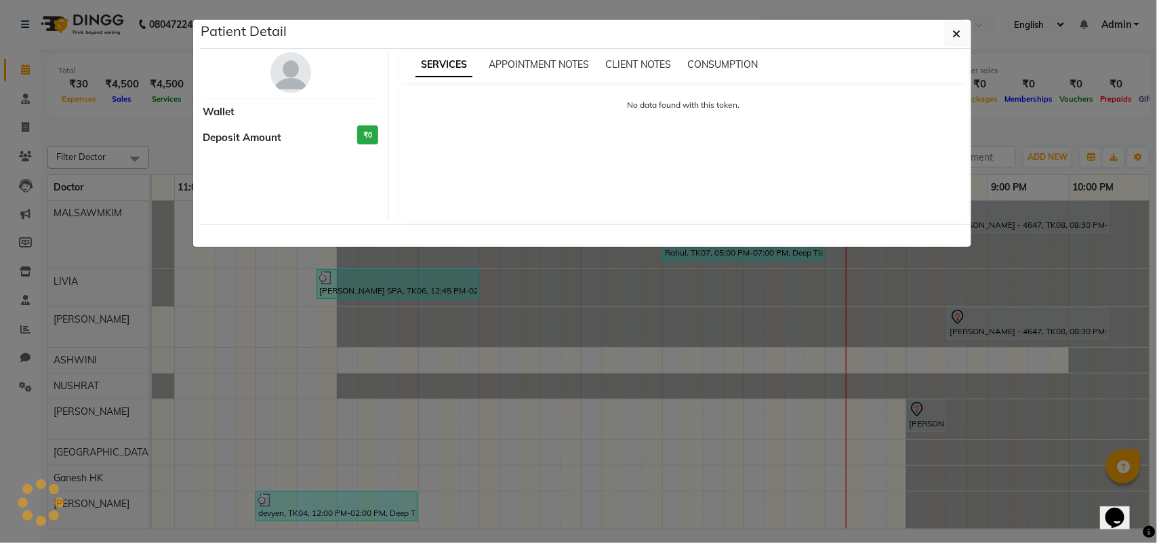
select select "3"
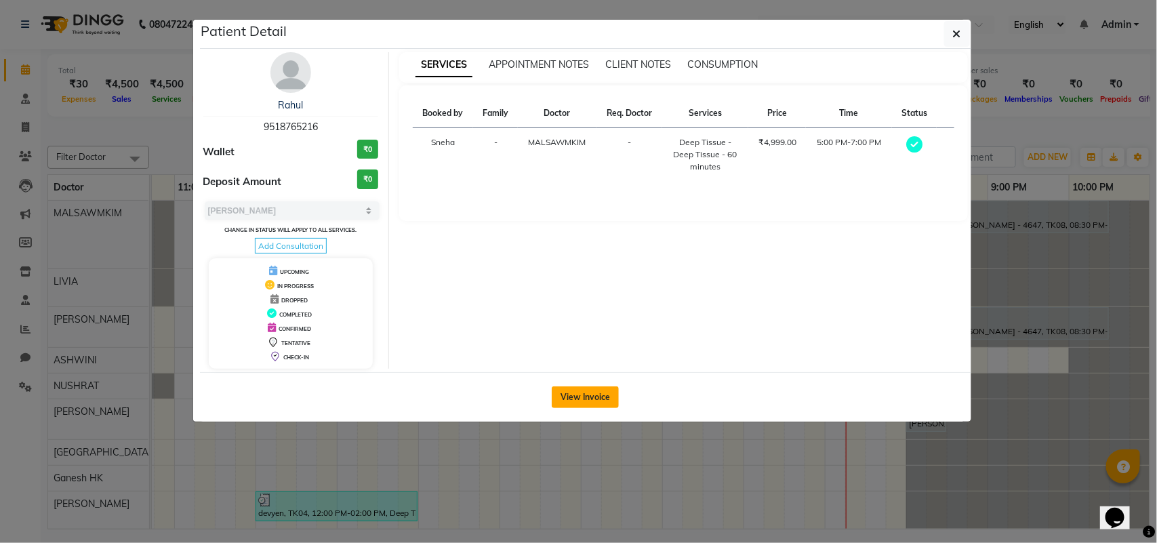
click at [609, 394] on button "View Invoice" at bounding box center [585, 397] width 67 height 22
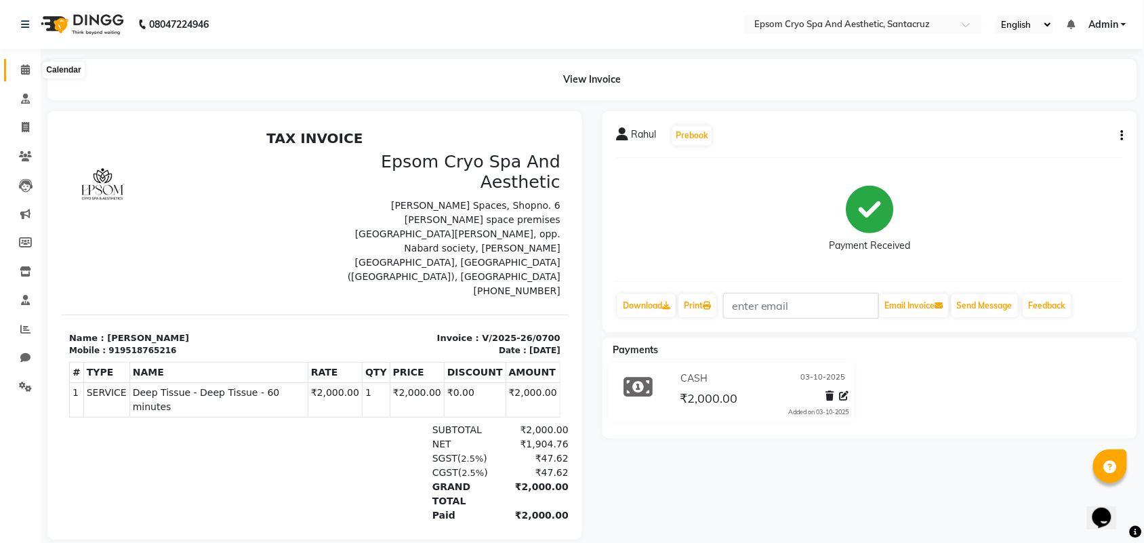
click at [22, 63] on span at bounding box center [26, 70] width 24 height 16
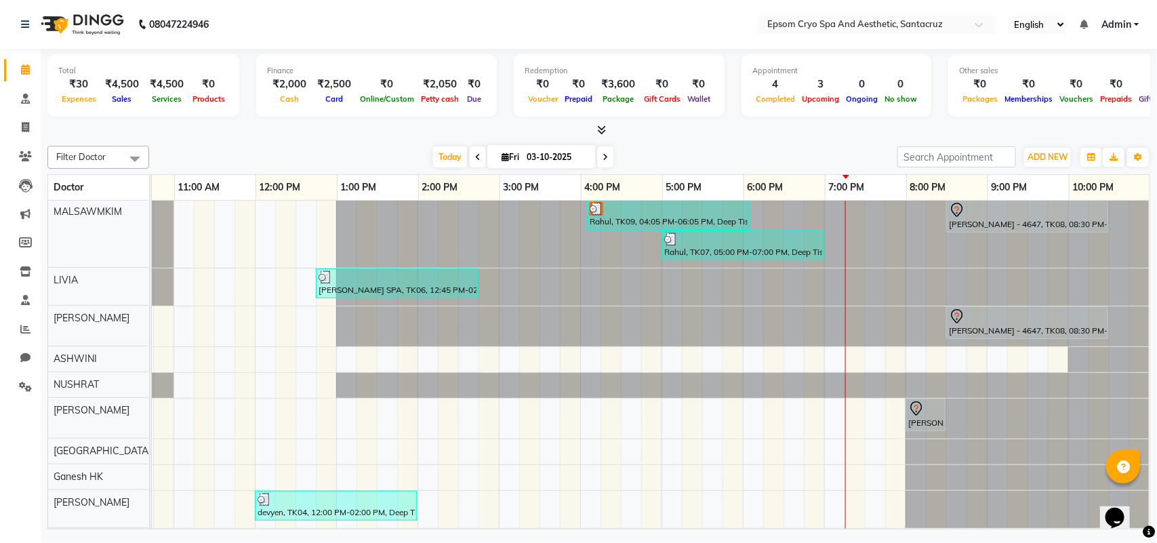
scroll to position [1, 0]
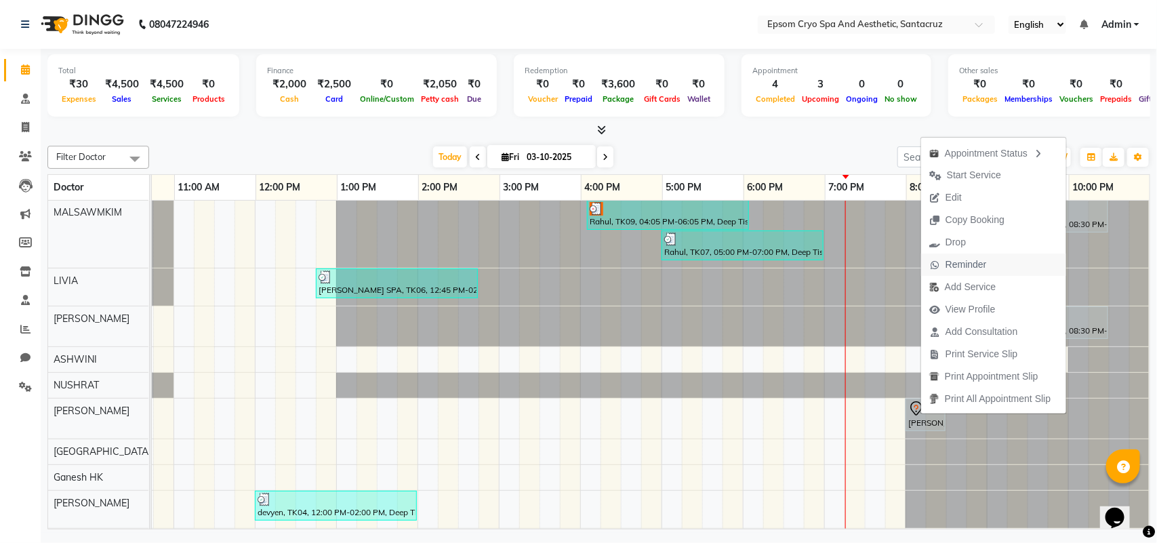
click at [948, 266] on span "Reminder" at bounding box center [966, 265] width 41 height 14
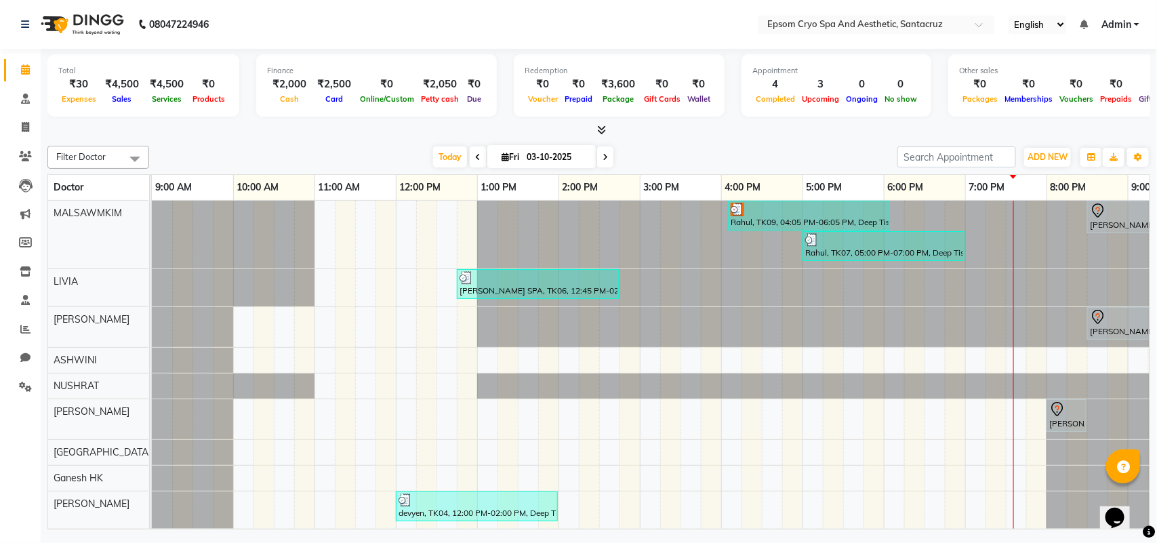
scroll to position [0, 140]
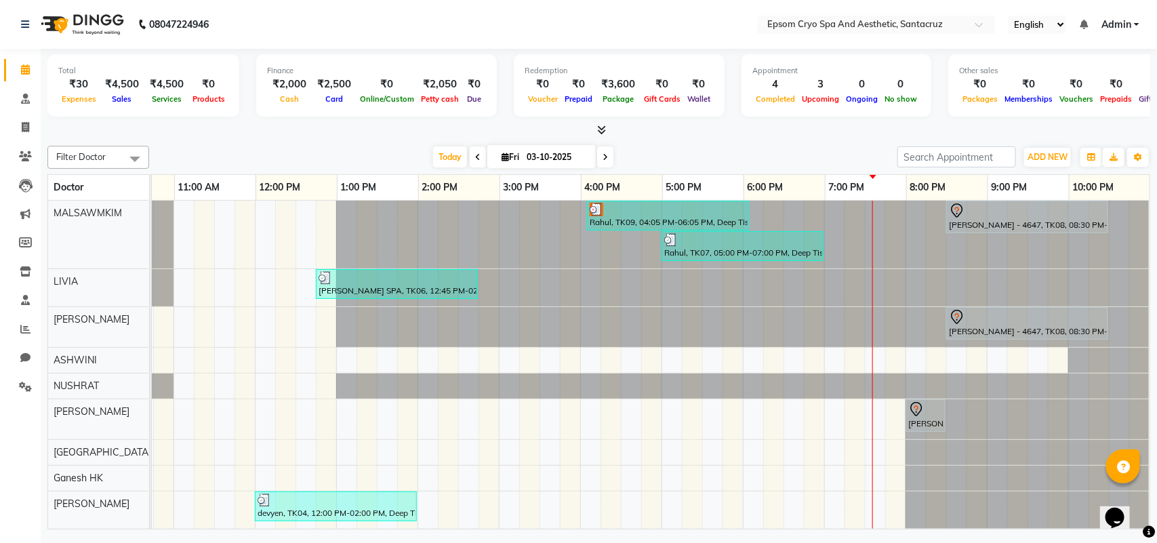
click at [603, 156] on icon at bounding box center [605, 157] width 5 height 8
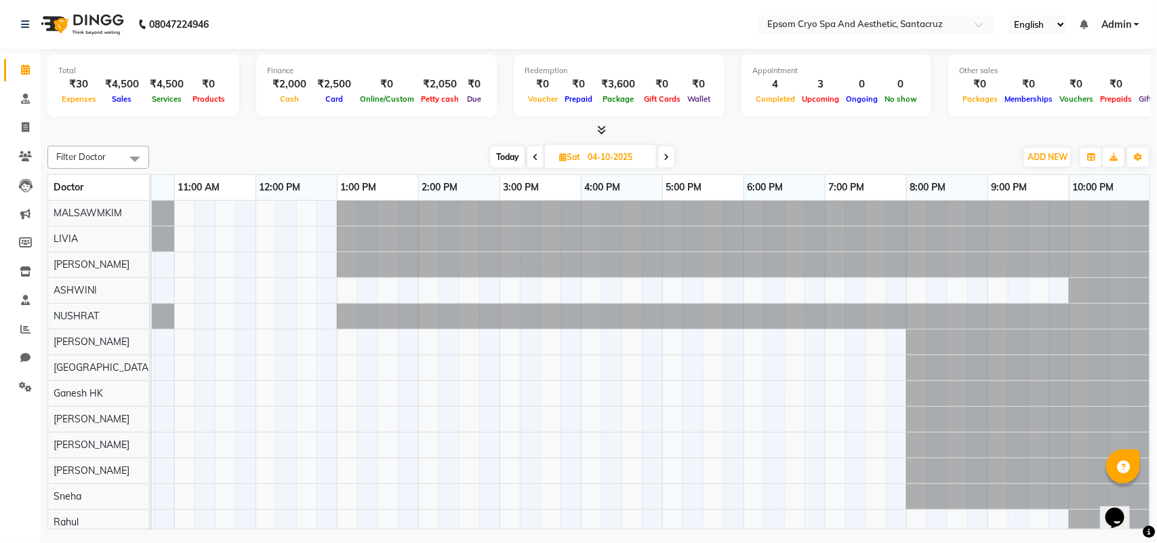
click at [506, 150] on span "Today" at bounding box center [508, 156] width 34 height 21
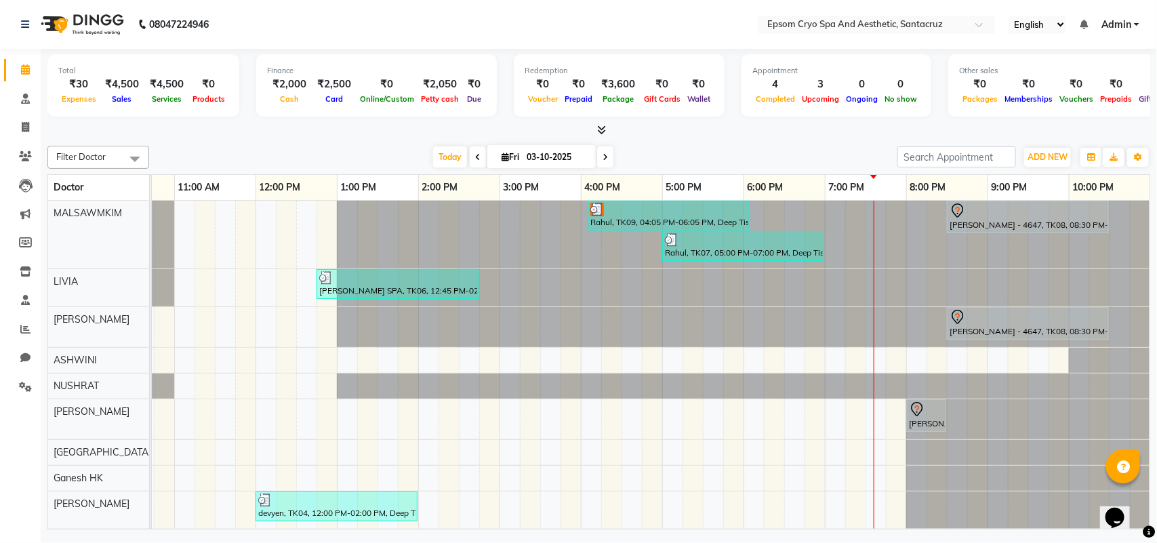
click at [598, 160] on span at bounding box center [605, 156] width 16 height 21
type input "04-10-2025"
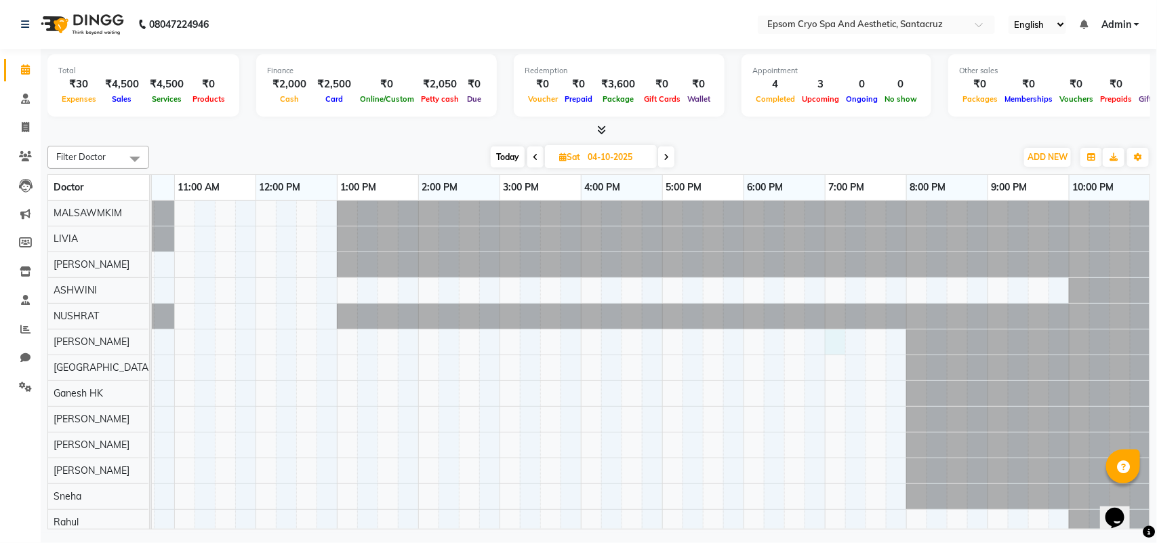
click at [836, 342] on div at bounding box center [581, 381] width 1139 height 360
select select "74720"
select select "tentative"
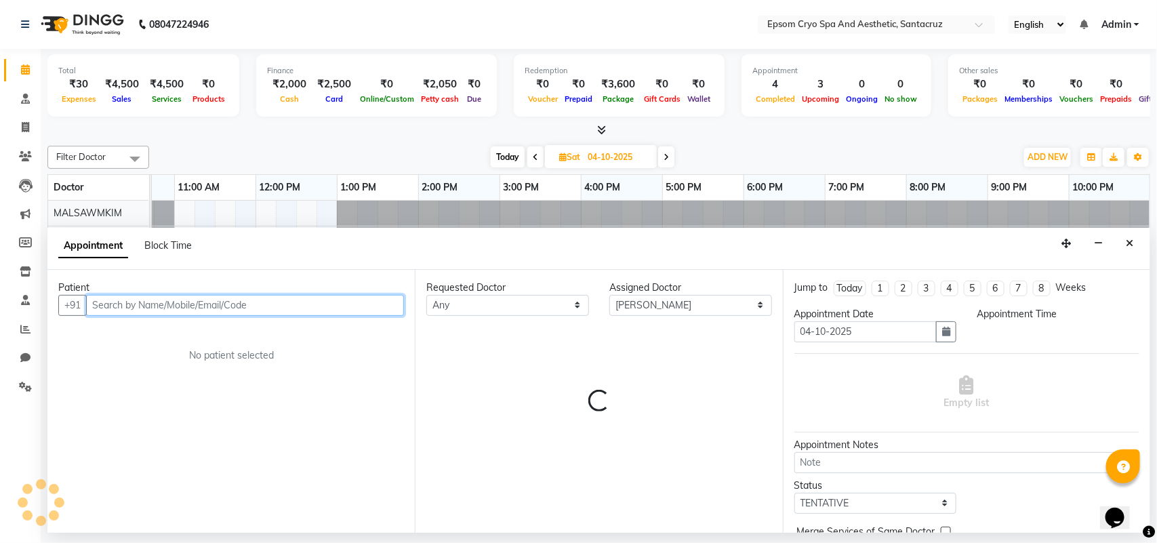
select select "1140"
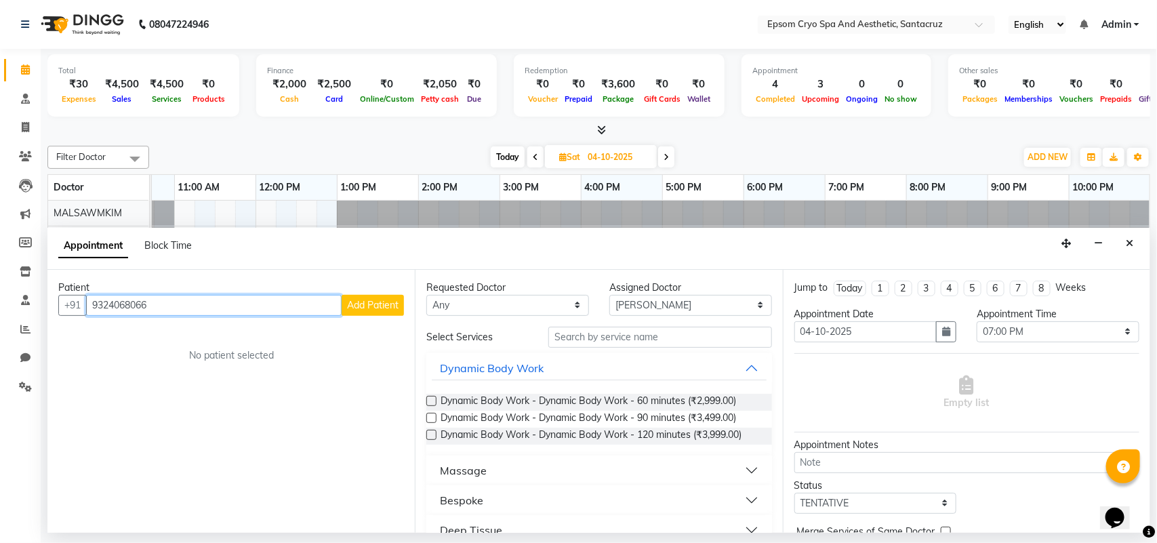
type input "9324068066"
click at [368, 300] on span "Add Patient" at bounding box center [373, 305] width 52 height 12
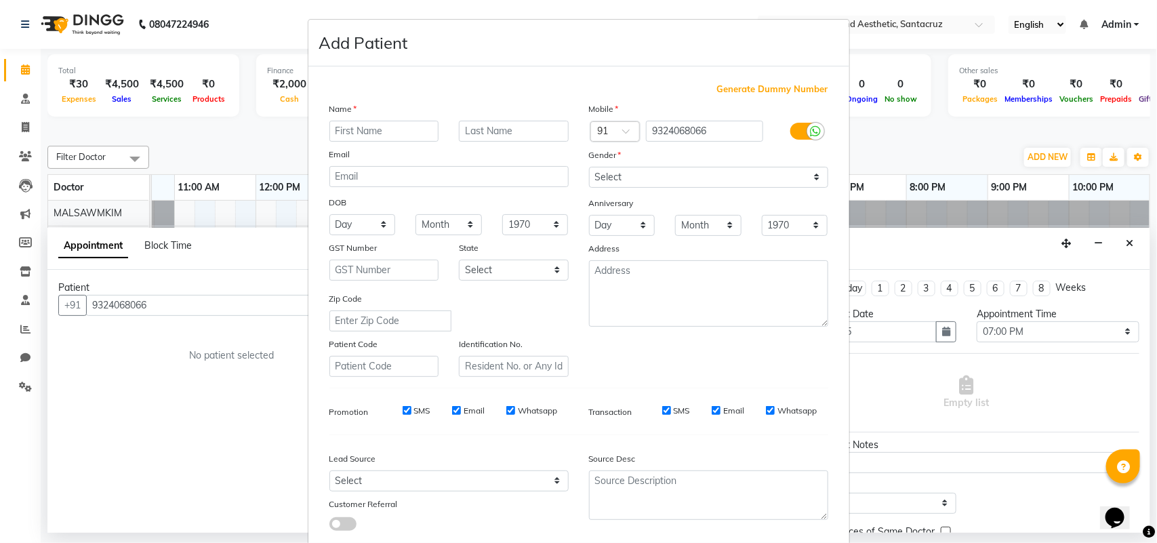
type input "J"
type input "j"
type input "[PERSON_NAME]"
click at [492, 134] on input "text" at bounding box center [514, 131] width 110 height 21
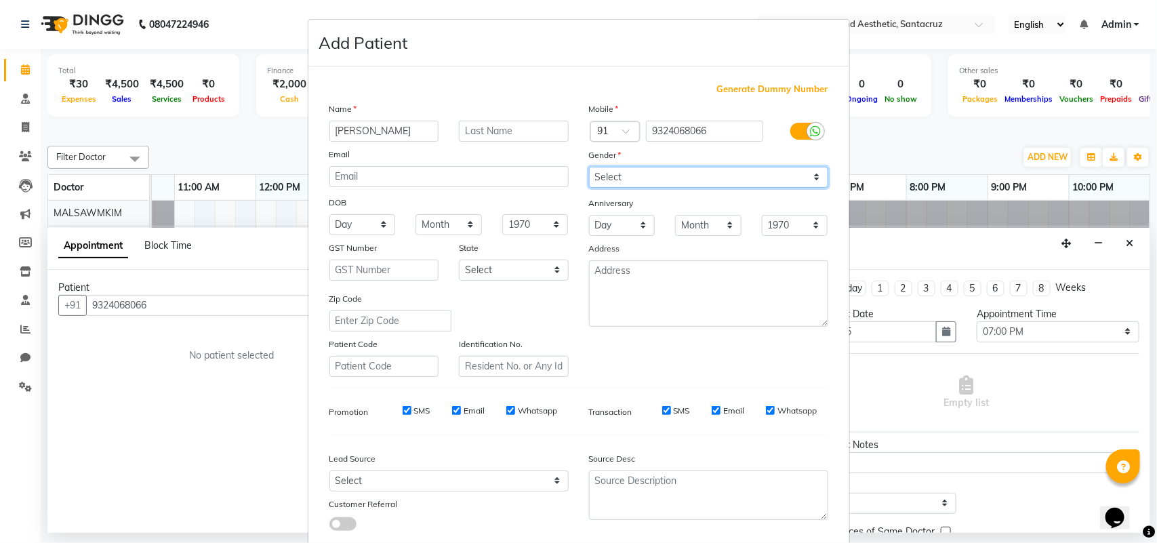
click at [642, 175] on select "Select [DEMOGRAPHIC_DATA] [DEMOGRAPHIC_DATA] Other Prefer Not To Say" at bounding box center [708, 177] width 239 height 21
select select "[DEMOGRAPHIC_DATA]"
click at [589, 167] on select "Select [DEMOGRAPHIC_DATA] [DEMOGRAPHIC_DATA] Other Prefer Not To Say" at bounding box center [708, 177] width 239 height 21
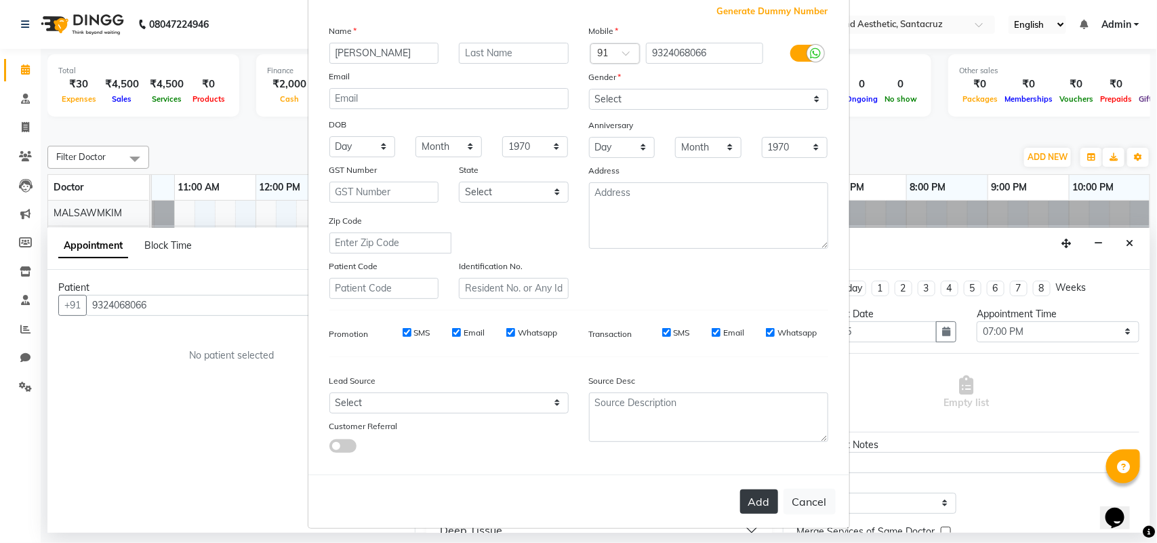
click at [751, 496] on button "Add" at bounding box center [759, 501] width 38 height 24
select select
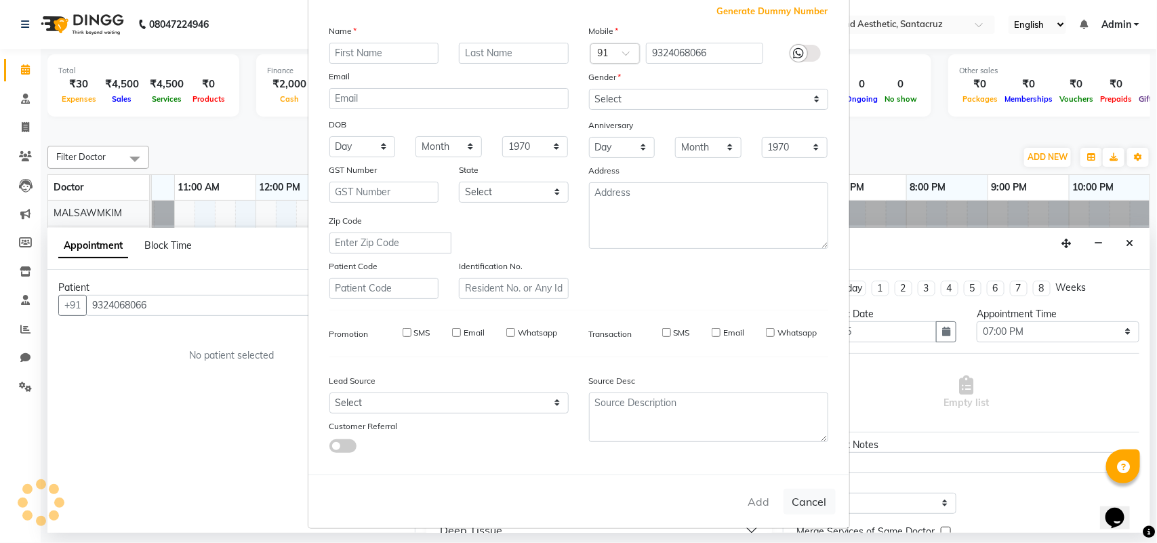
select select
checkbox input "false"
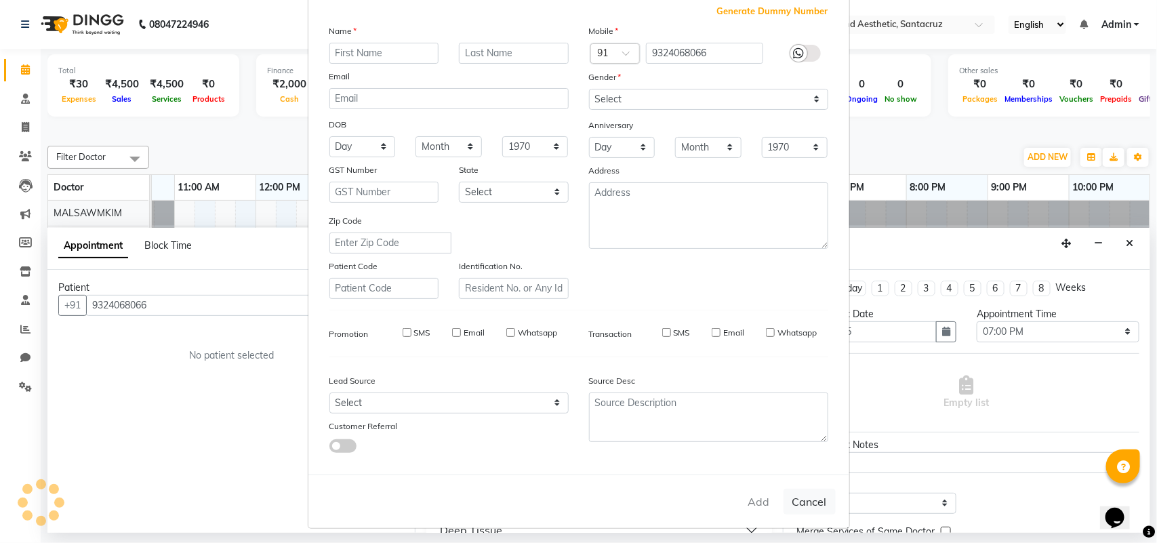
checkbox input "false"
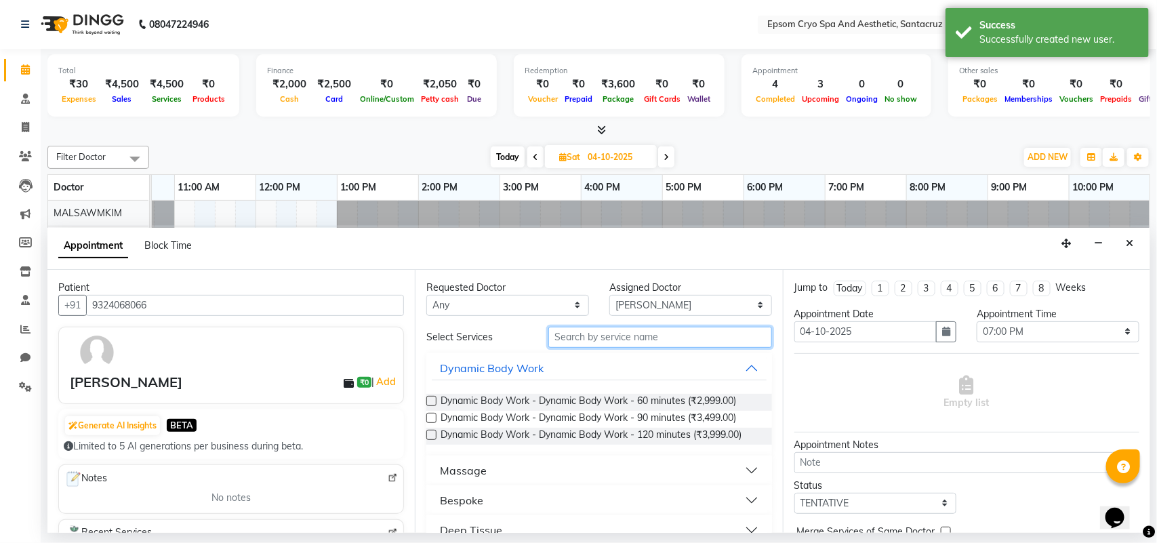
click at [615, 330] on input "text" at bounding box center [660, 337] width 224 height 21
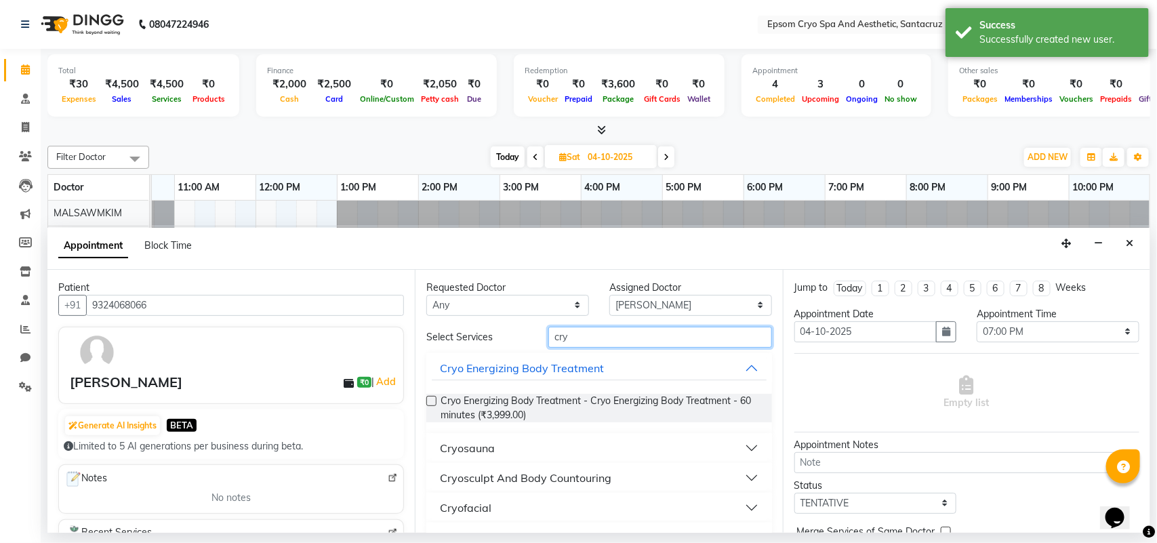
type input "cry"
click at [550, 444] on button "Cryosauna" at bounding box center [599, 448] width 334 height 24
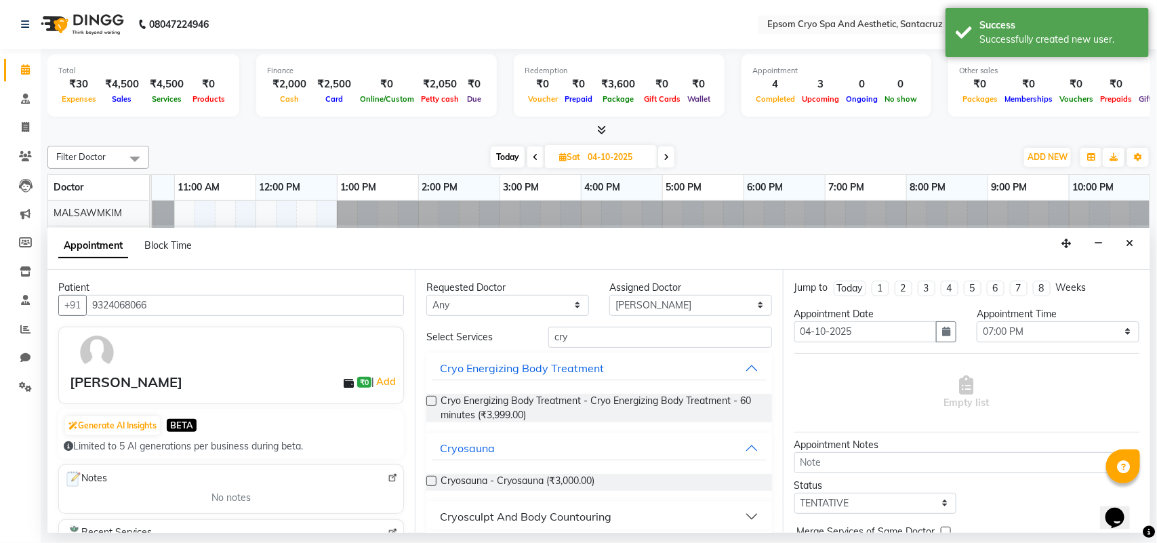
click at [431, 479] on label at bounding box center [431, 481] width 10 height 10
click at [431, 479] on input "checkbox" at bounding box center [430, 482] width 9 height 9
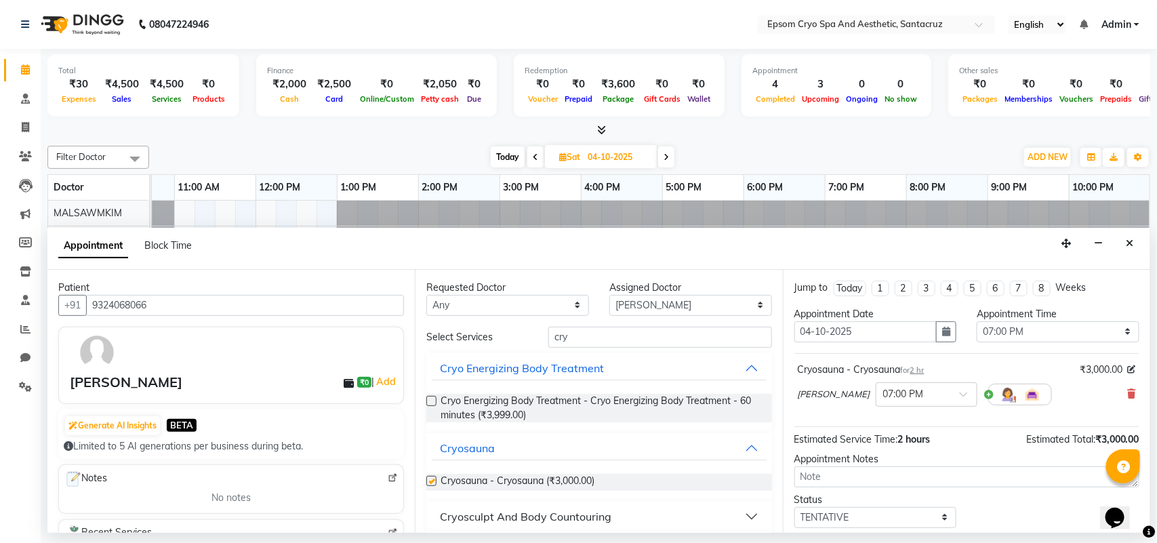
checkbox input "false"
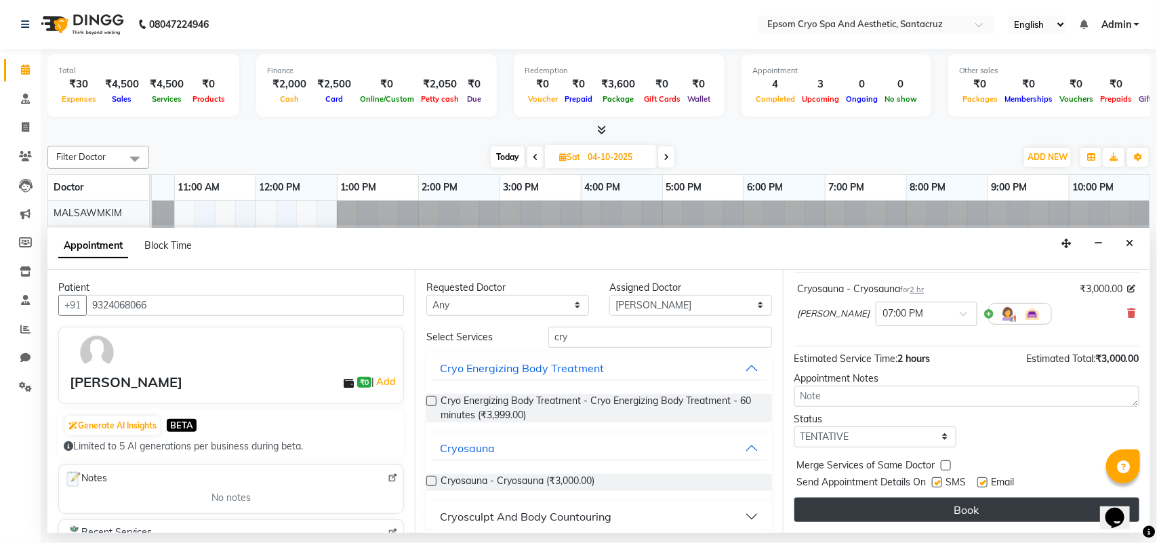
click at [915, 514] on button "Book" at bounding box center [966, 510] width 345 height 24
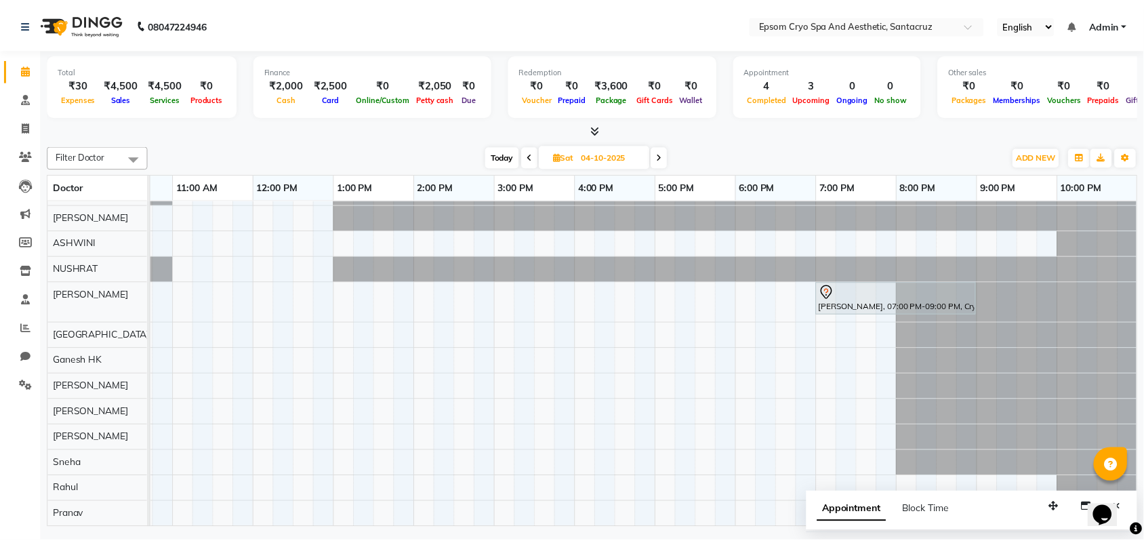
scroll to position [0, 0]
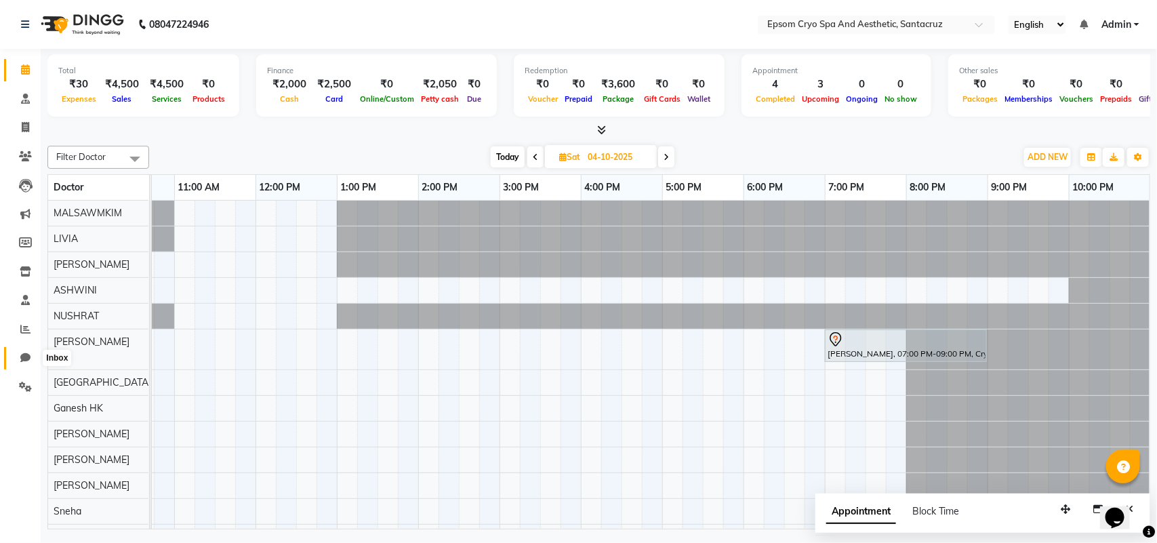
click at [24, 359] on icon at bounding box center [25, 357] width 10 height 10
select select "100"
